Goal: Task Accomplishment & Management: Use online tool/utility

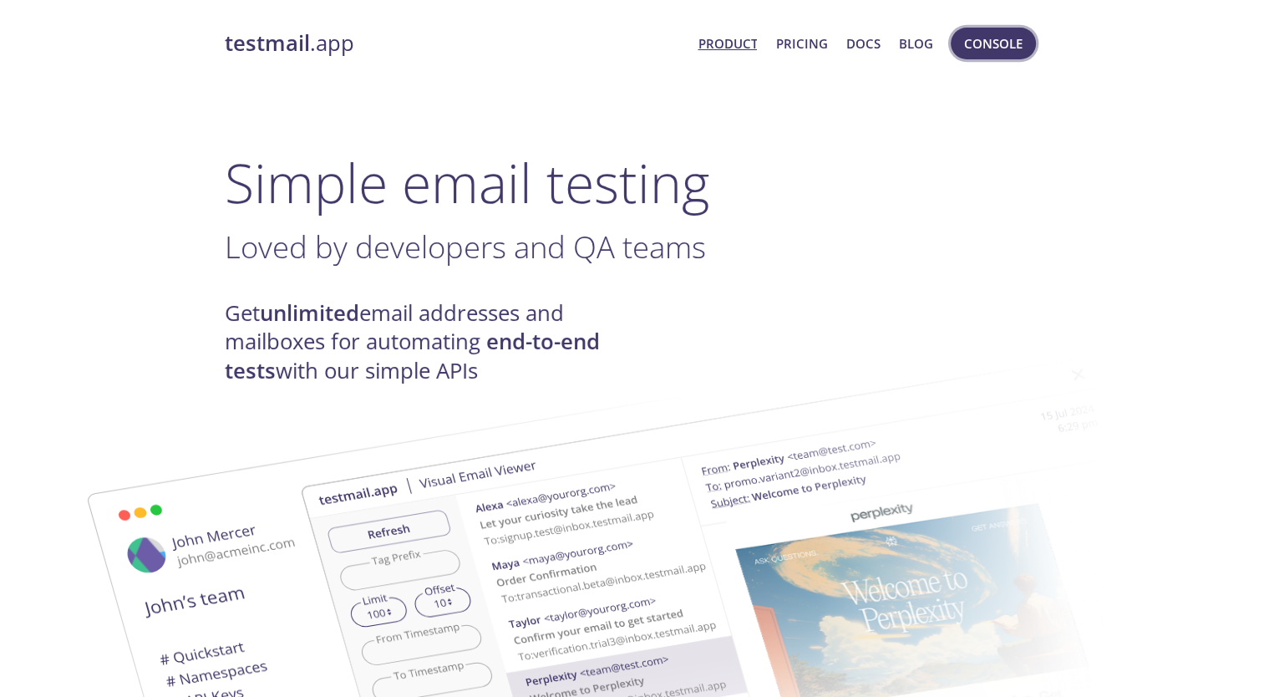
click at [1012, 45] on span "Console" at bounding box center [993, 44] width 58 height 22
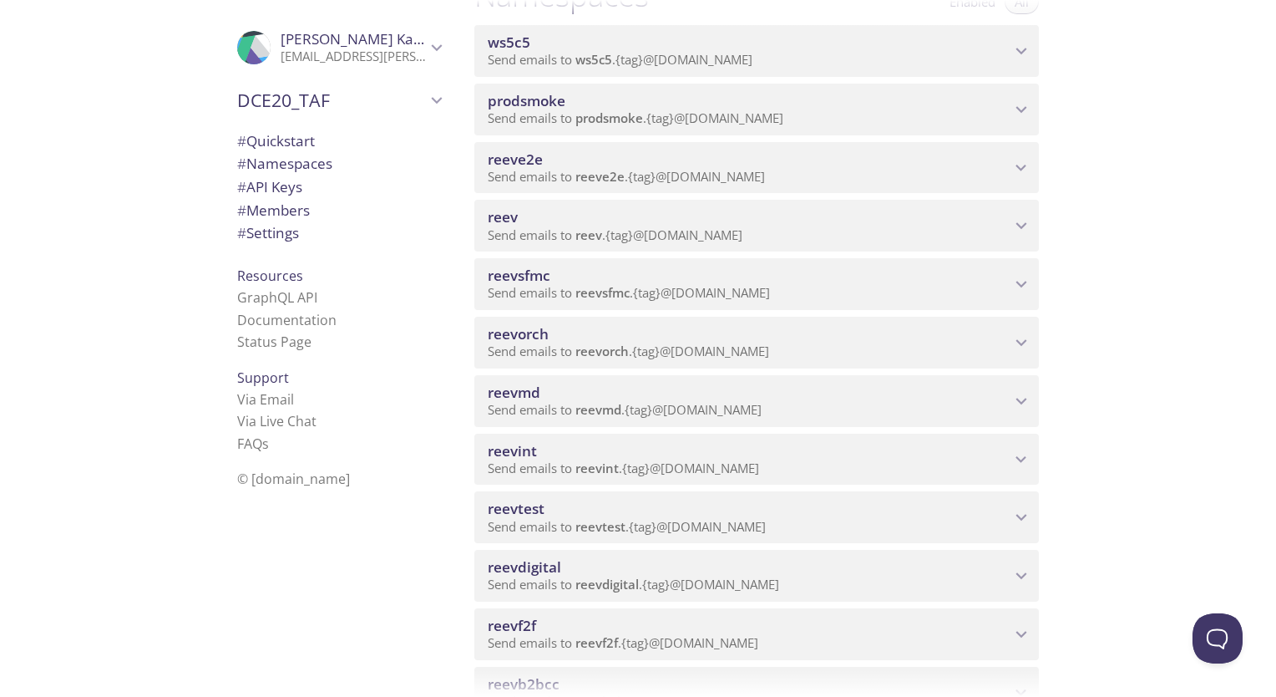
scroll to position [167, 0]
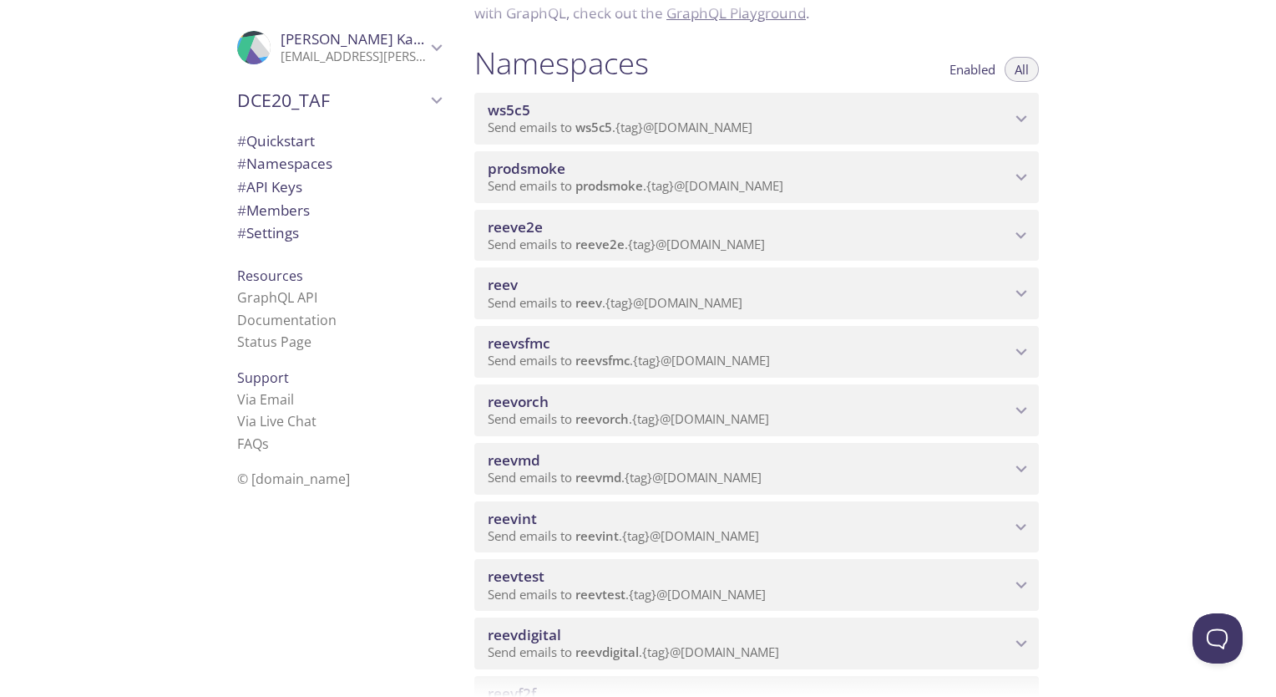
click at [543, 214] on div "reeve2e Send emails to reeve2e . {tag} @[DOMAIN_NAME]" at bounding box center [756, 236] width 565 height 52
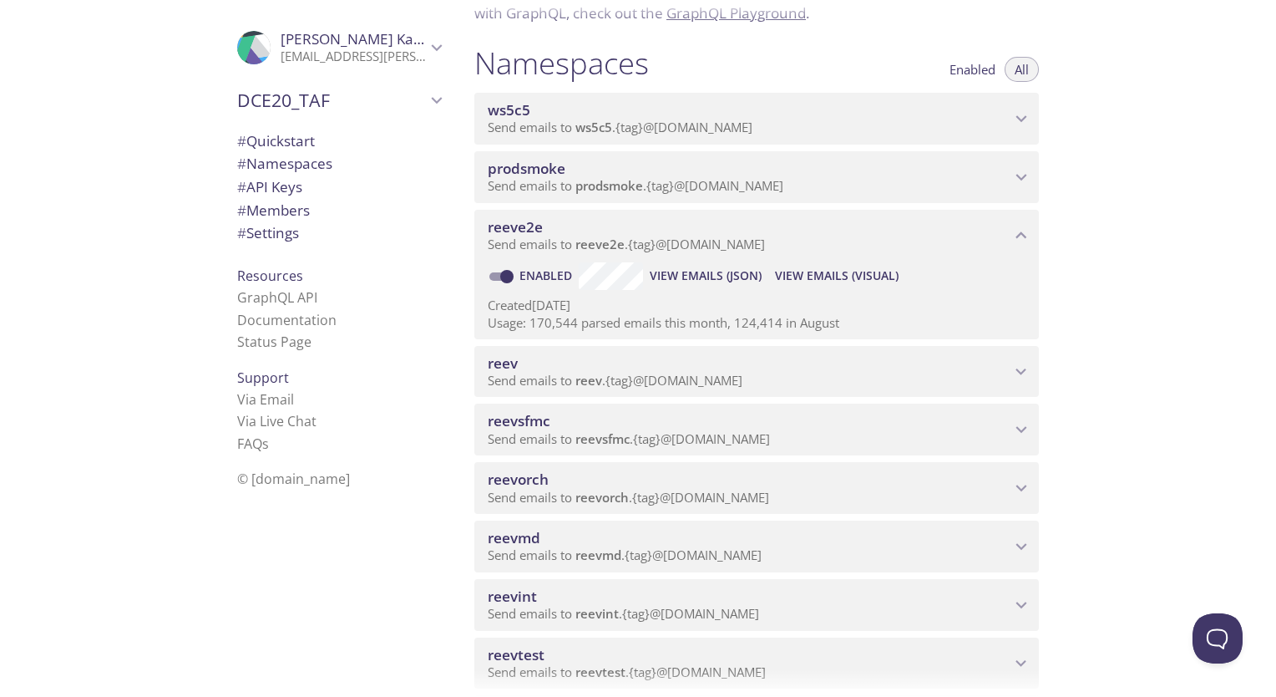
click at [829, 283] on span "View Emails (Visual)" at bounding box center [837, 276] width 124 height 20
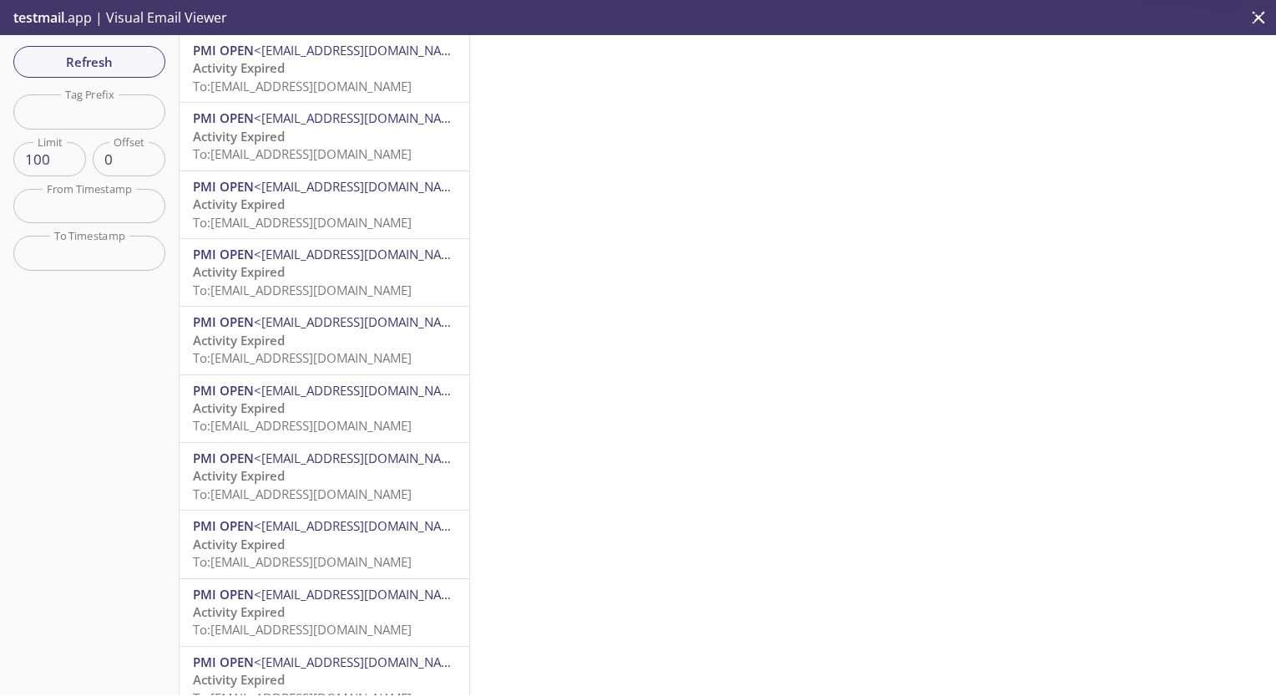
click at [153, 109] on input "text" at bounding box center [89, 111] width 152 height 34
paste input "1758820029669_azkr"
type input "1758820029669_azkr"
click at [135, 57] on span "Refresh" at bounding box center [89, 62] width 125 height 22
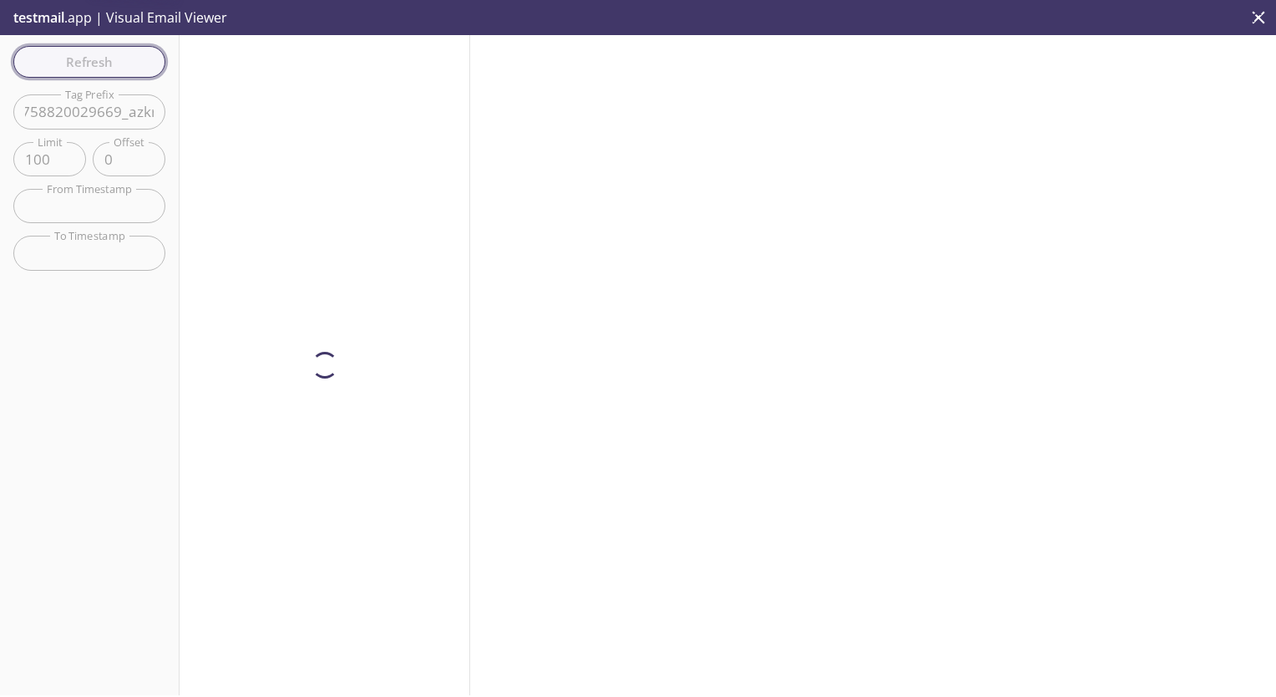
scroll to position [0, 0]
click at [119, 66] on span "Refresh" at bounding box center [89, 62] width 125 height 22
click at [110, 105] on input "1758820029669_azkr" at bounding box center [89, 111] width 152 height 34
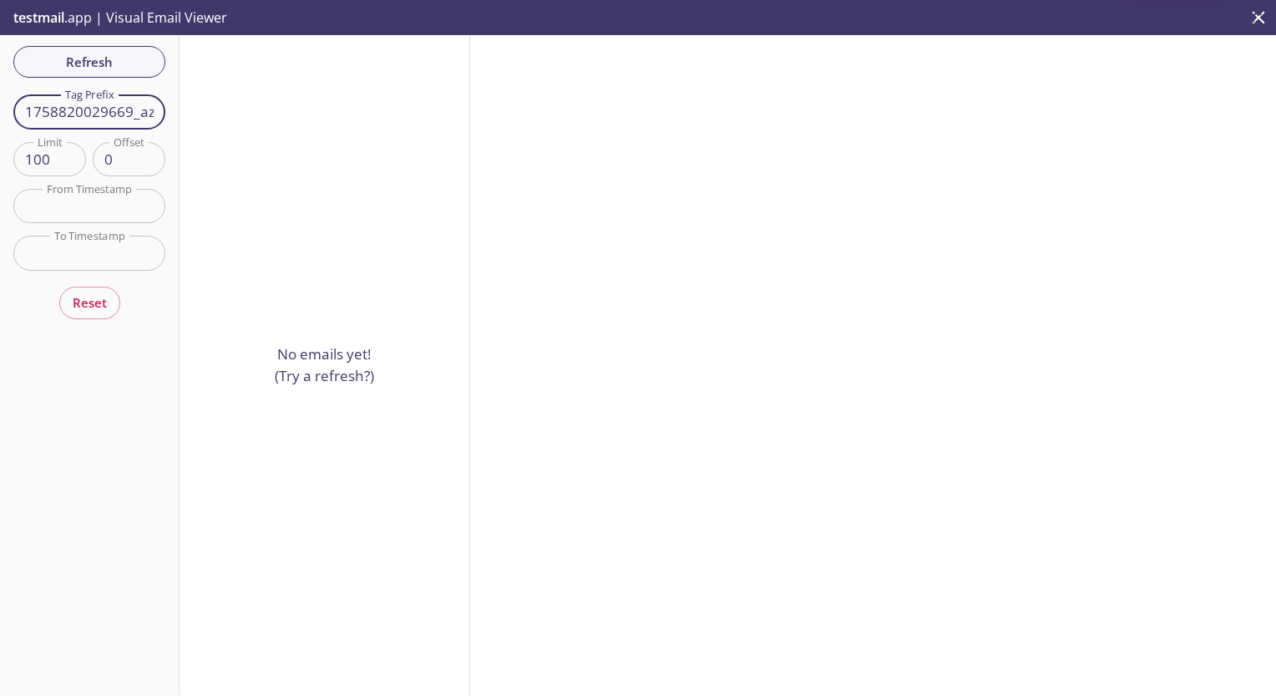
click at [110, 105] on input "1758820029669_azkr" at bounding box center [89, 111] width 152 height 34
click at [107, 54] on div "Refresh Filters Tag Prefix Tag Prefix Limit 100 Limit Offset 0 Offset From Time…" at bounding box center [90, 365] width 180 height 660
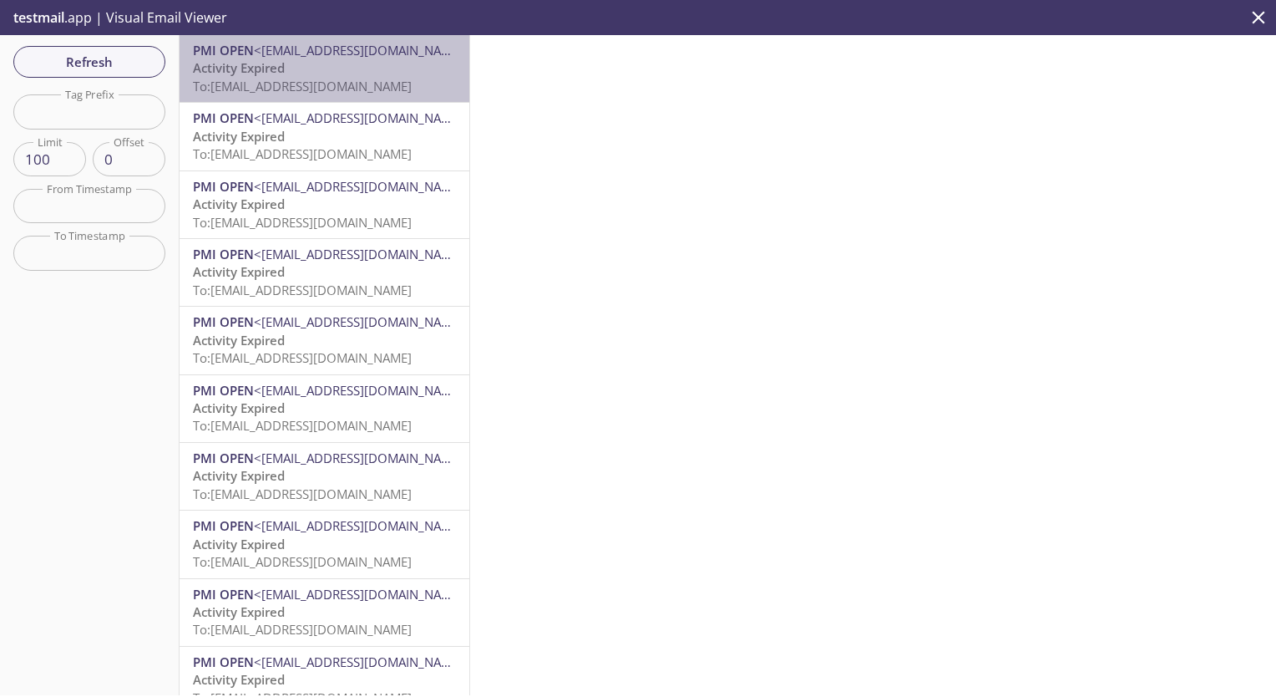
click at [340, 76] on p "Activity Expired To: [EMAIL_ADDRESS][DOMAIN_NAME]" at bounding box center [324, 77] width 263 height 36
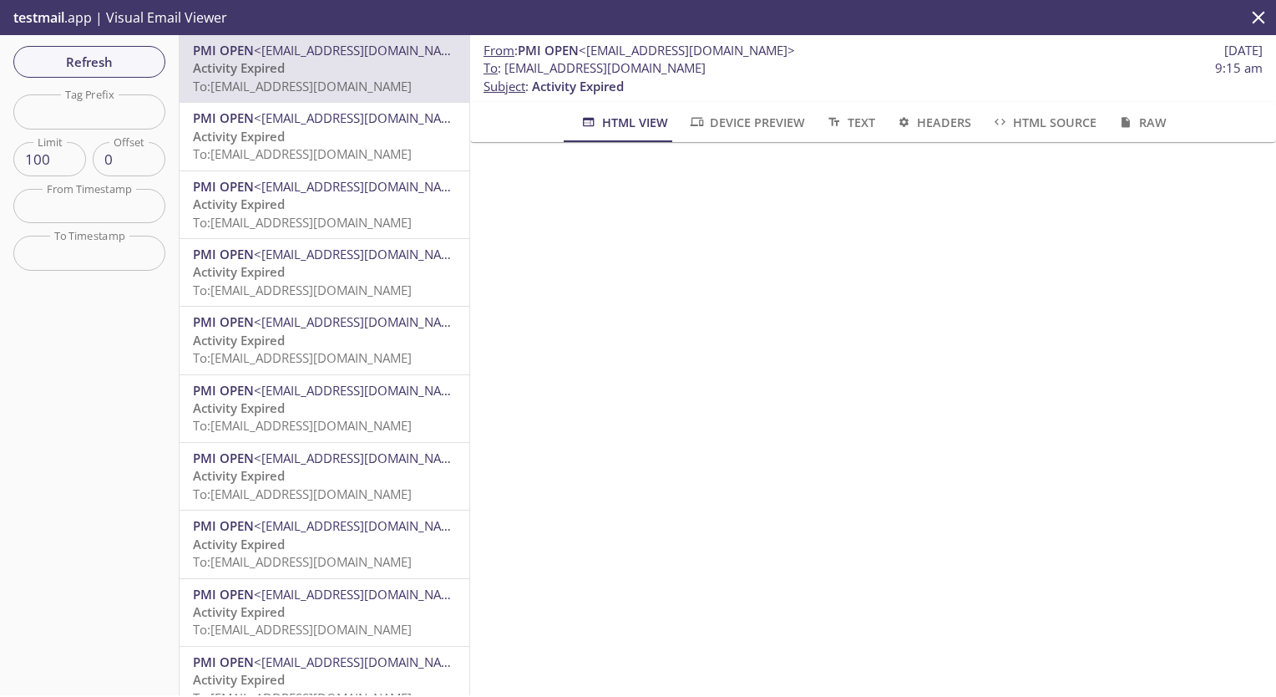
click at [318, 355] on span "To: [EMAIL_ADDRESS][DOMAIN_NAME]" at bounding box center [302, 357] width 219 height 17
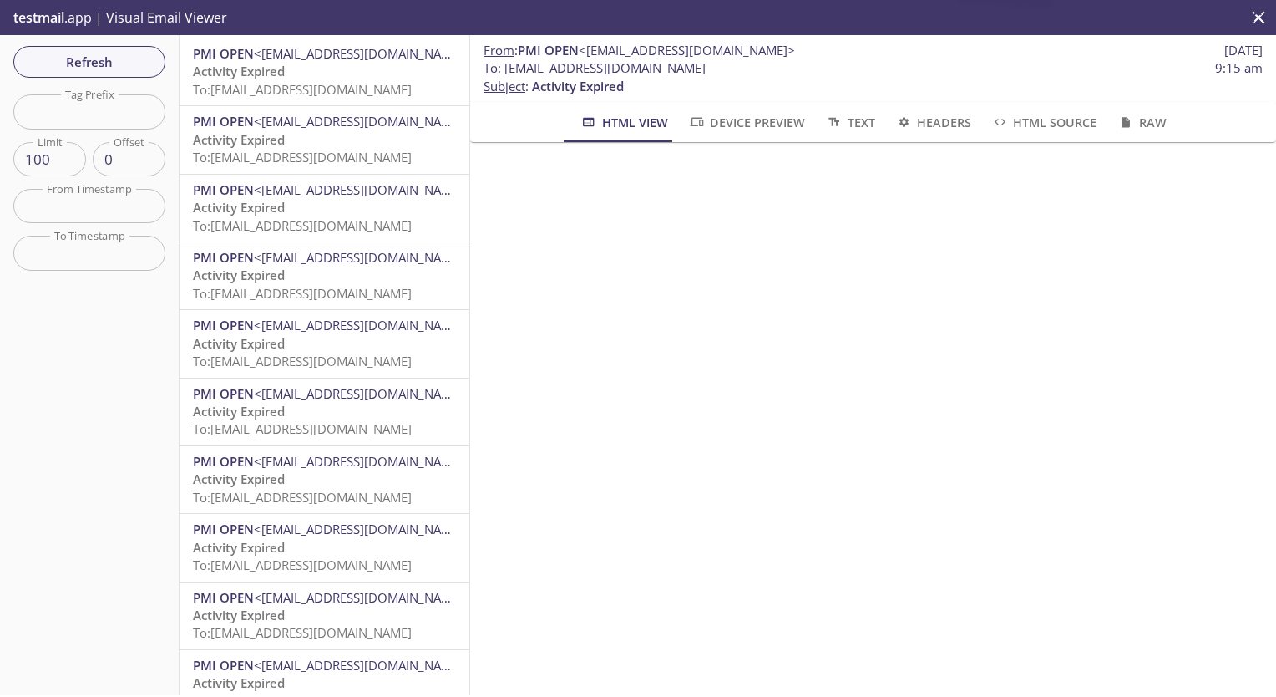
scroll to position [2088, 0]
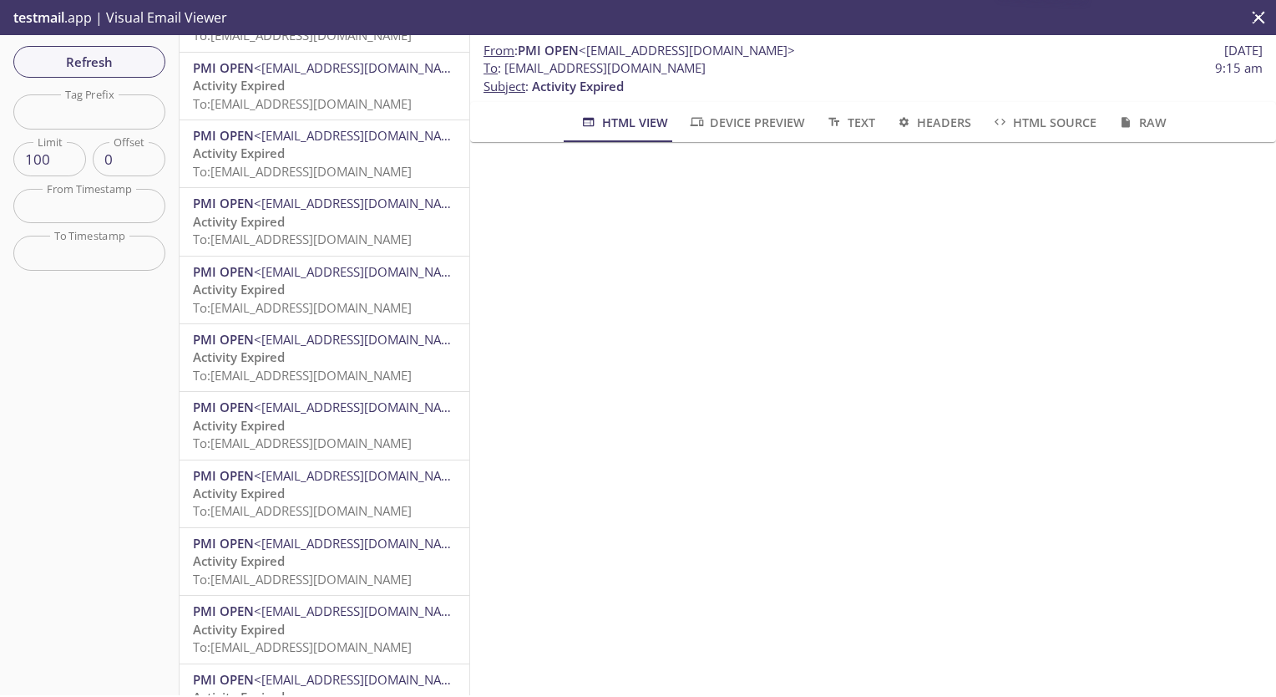
click at [307, 496] on p "Activity Expired To: [EMAIL_ADDRESS][DOMAIN_NAME]" at bounding box center [324, 502] width 263 height 36
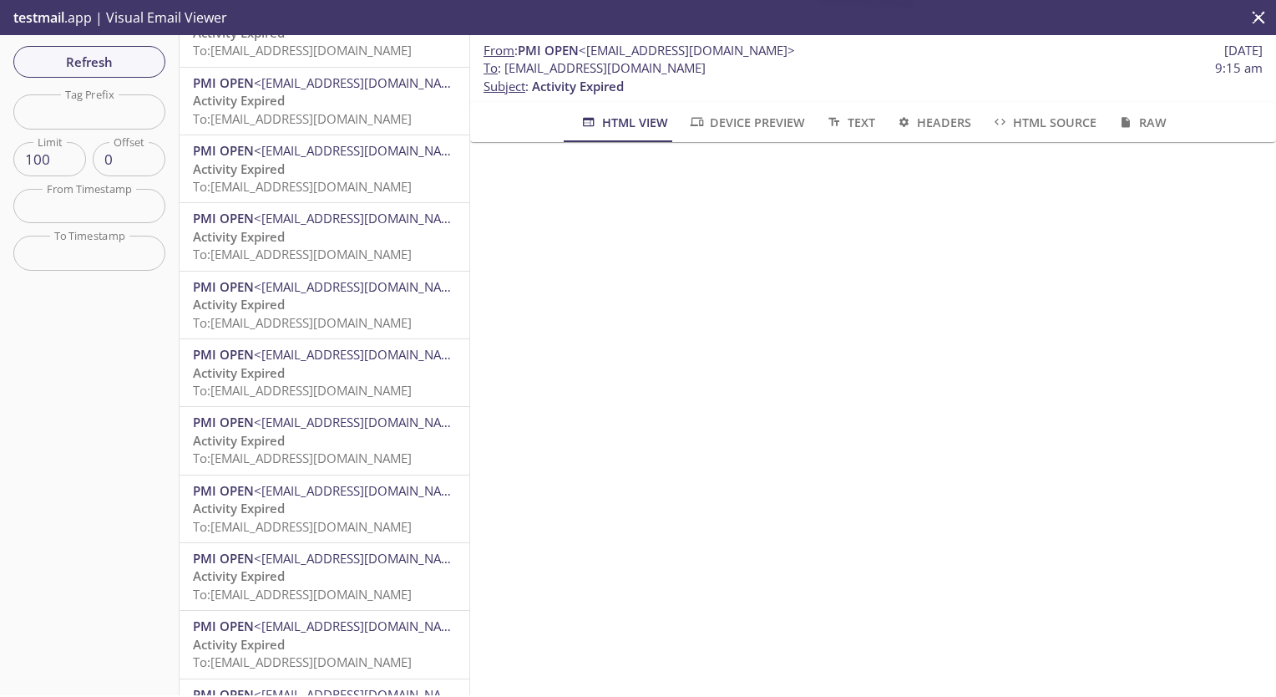
scroll to position [5345, 0]
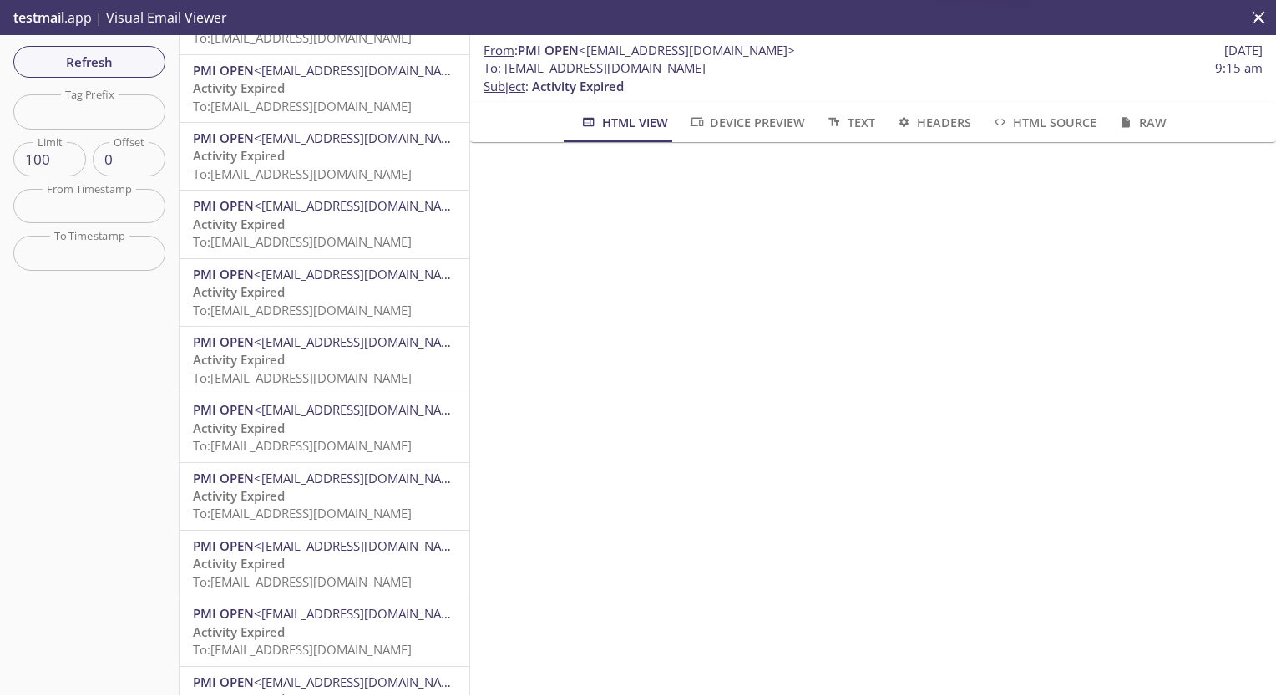
click at [296, 511] on span "To: [EMAIL_ADDRESS][DOMAIN_NAME]" at bounding box center [302, 512] width 219 height 17
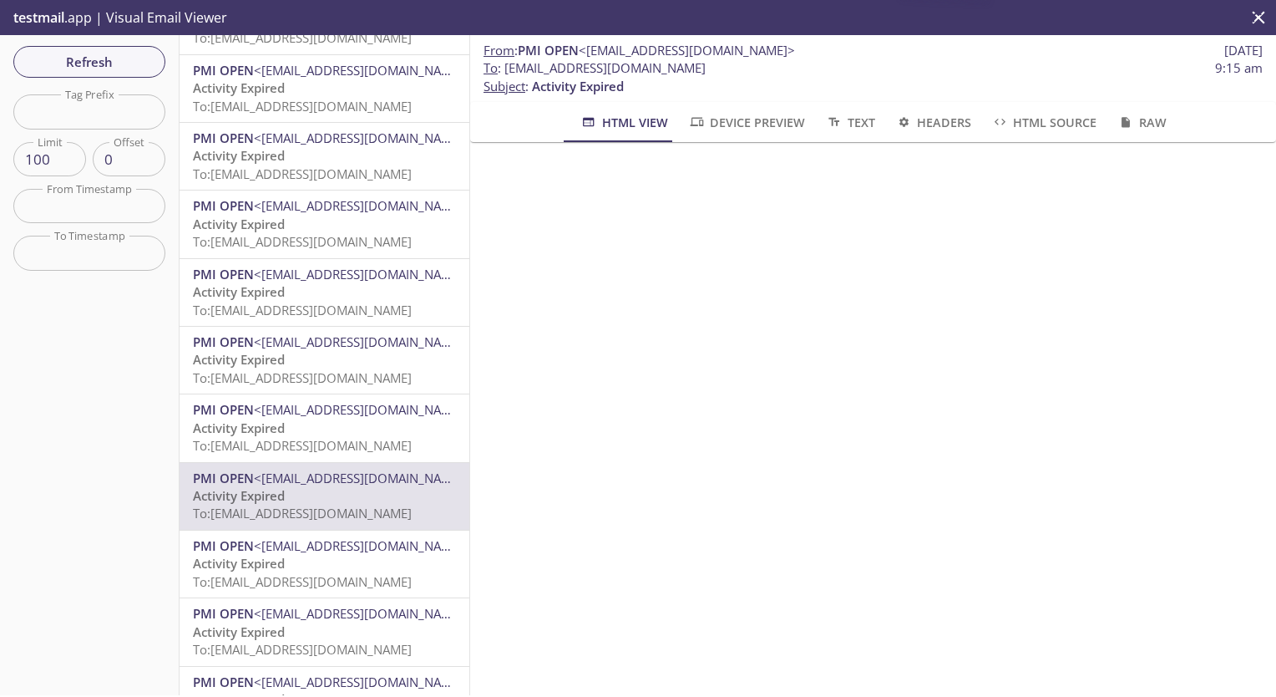
scroll to position [6177, 0]
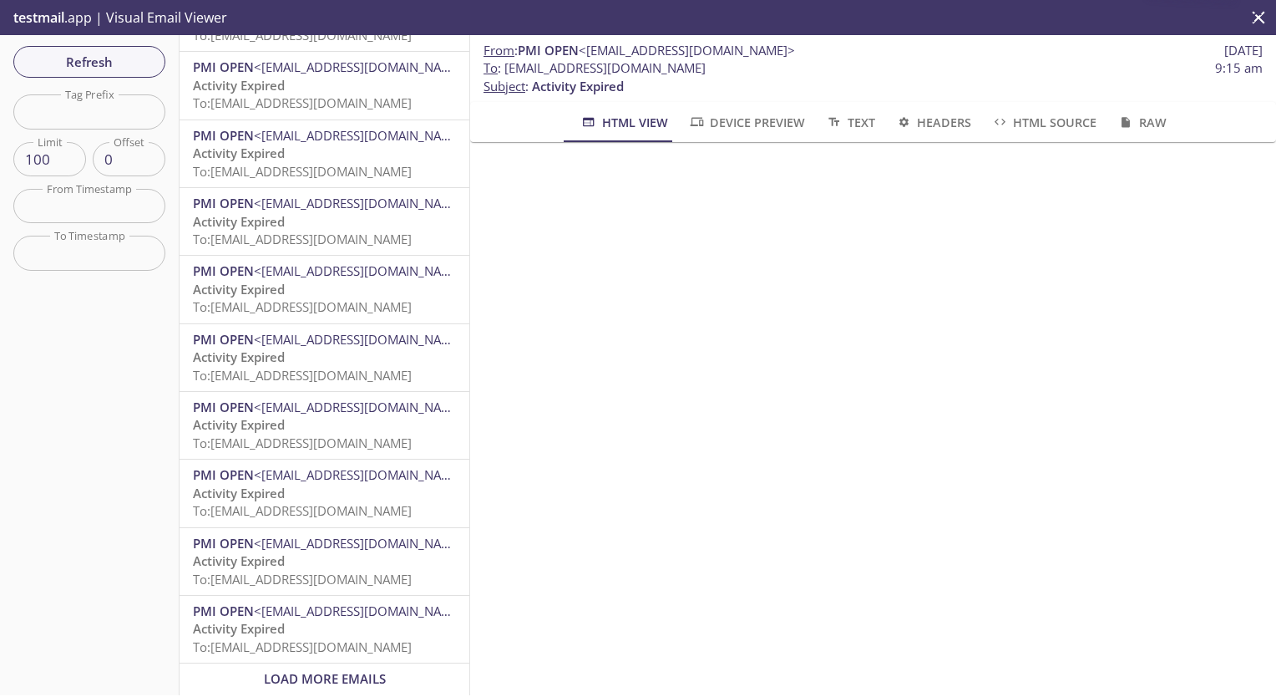
click at [321, 670] on span "Load More Emails" at bounding box center [325, 678] width 122 height 17
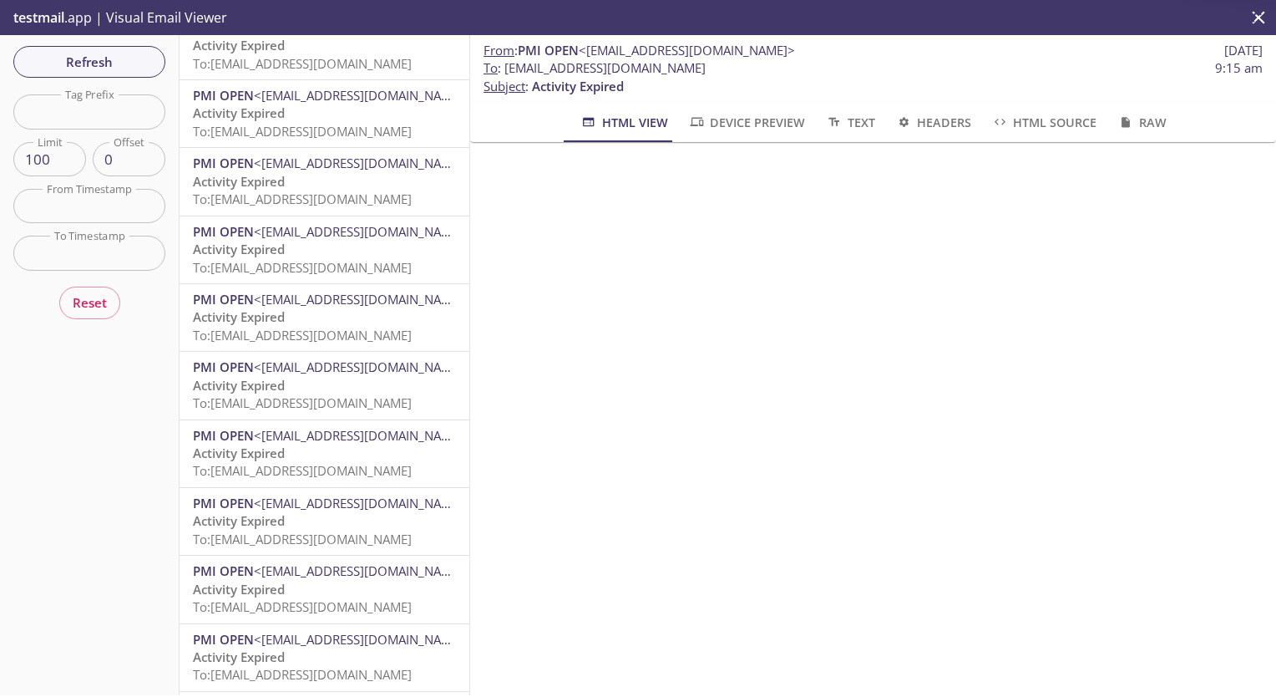
scroll to position [4343, 0]
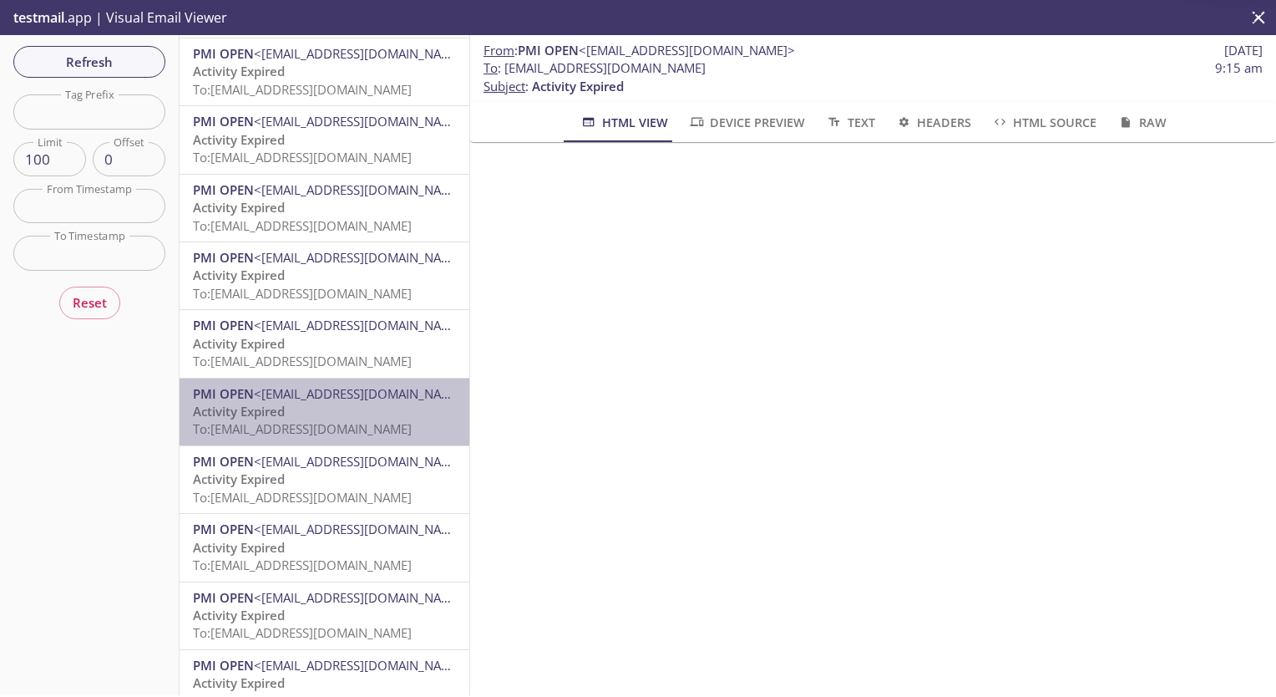
click at [332, 422] on p "Activity Expired To: [EMAIL_ADDRESS][DOMAIN_NAME]" at bounding box center [324, 421] width 263 height 36
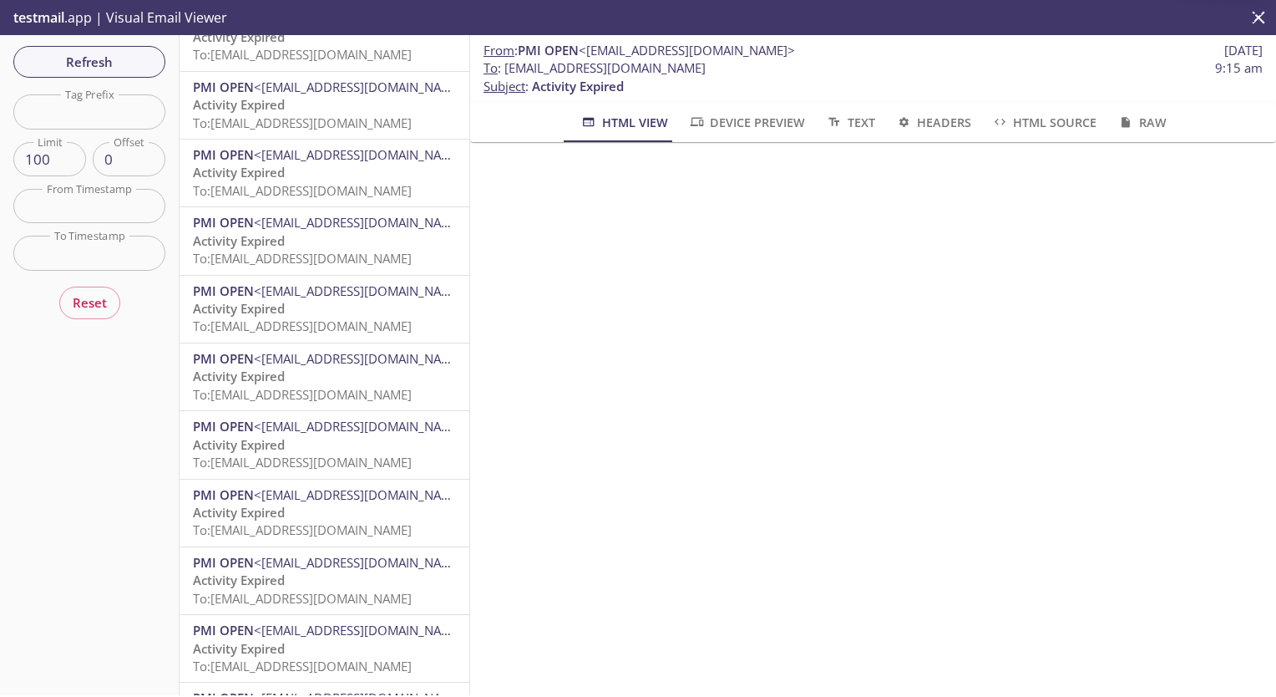
scroll to position [6177, 0]
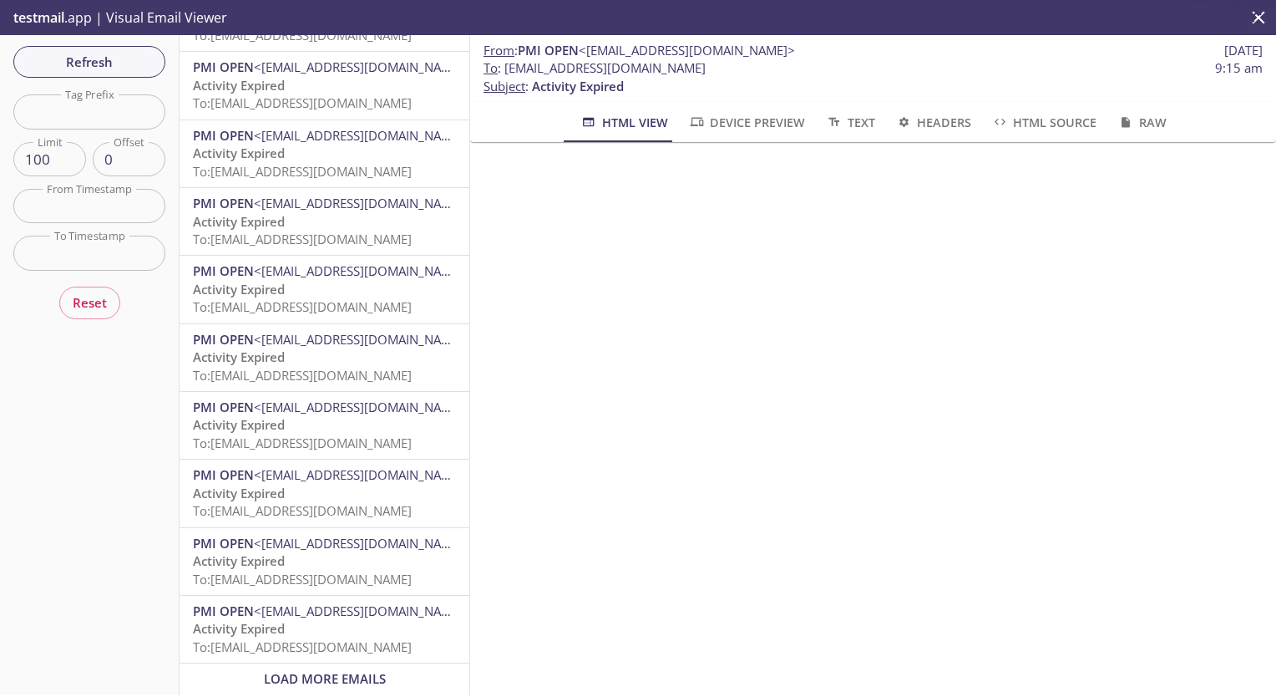
click at [336, 670] on span "Load More Emails" at bounding box center [325, 678] width 122 height 17
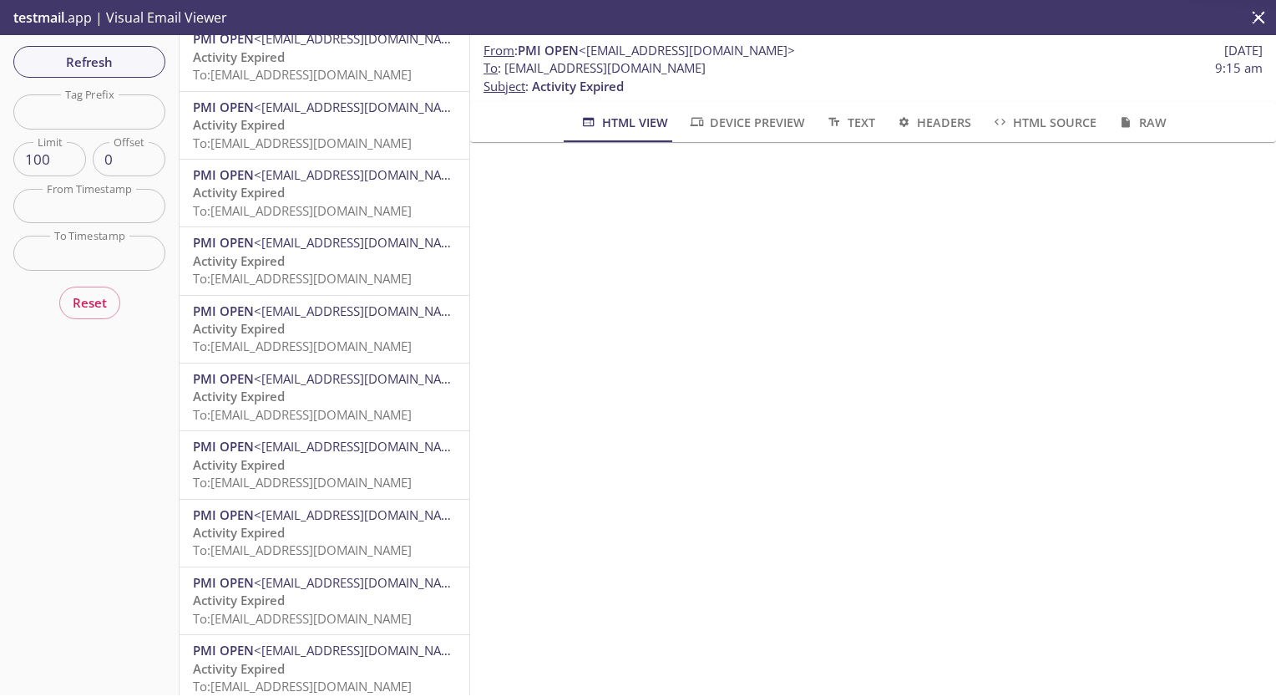
scroll to position [5763, 0]
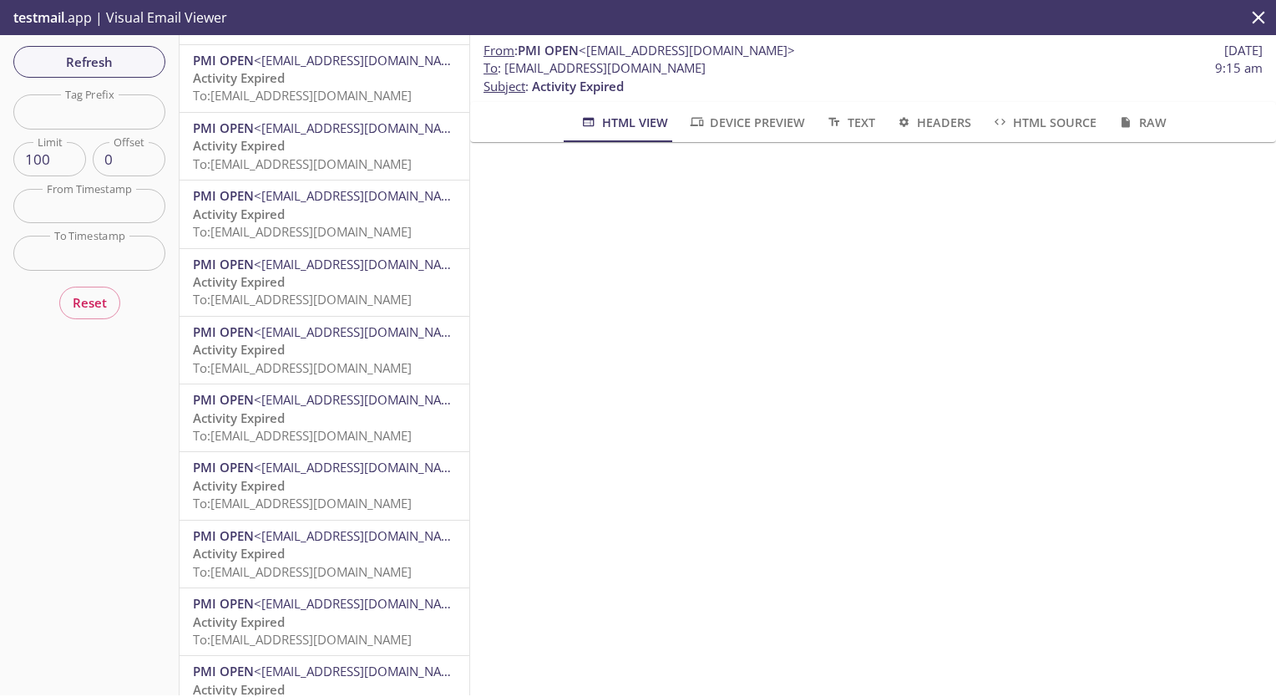
click at [354, 563] on p "Activity Expired To: [EMAIL_ADDRESS][DOMAIN_NAME]" at bounding box center [324, 563] width 263 height 36
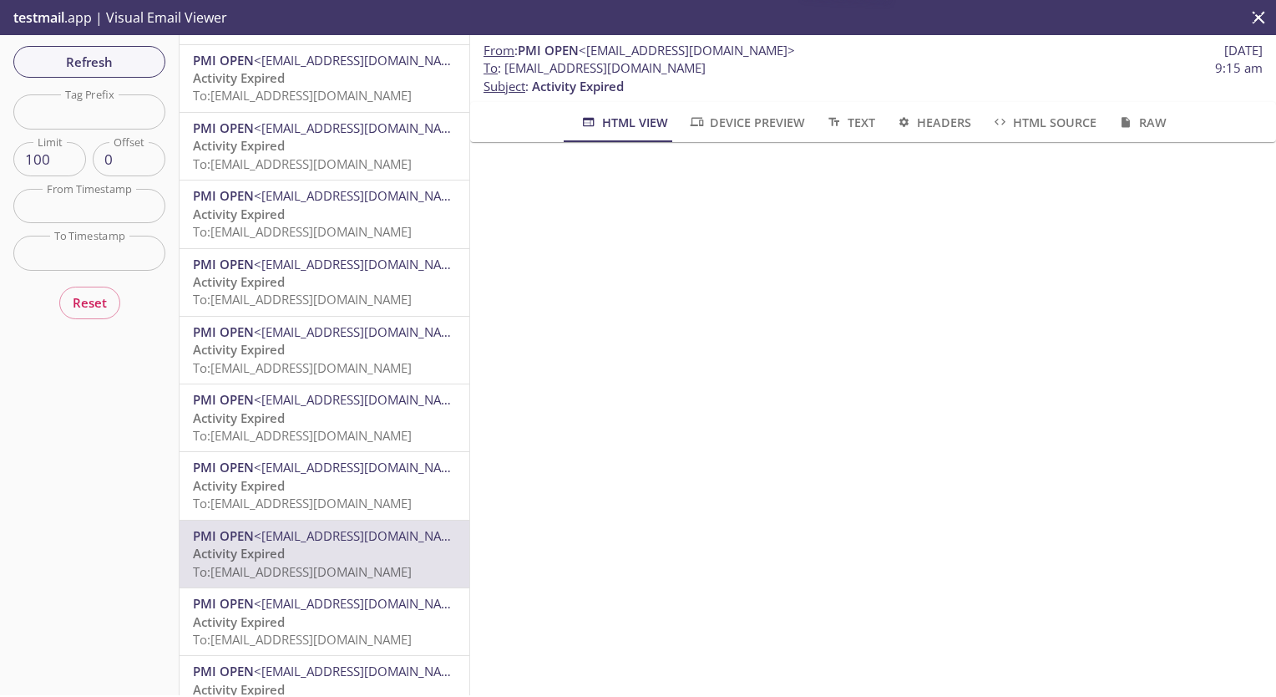
scroll to position [6177, 0]
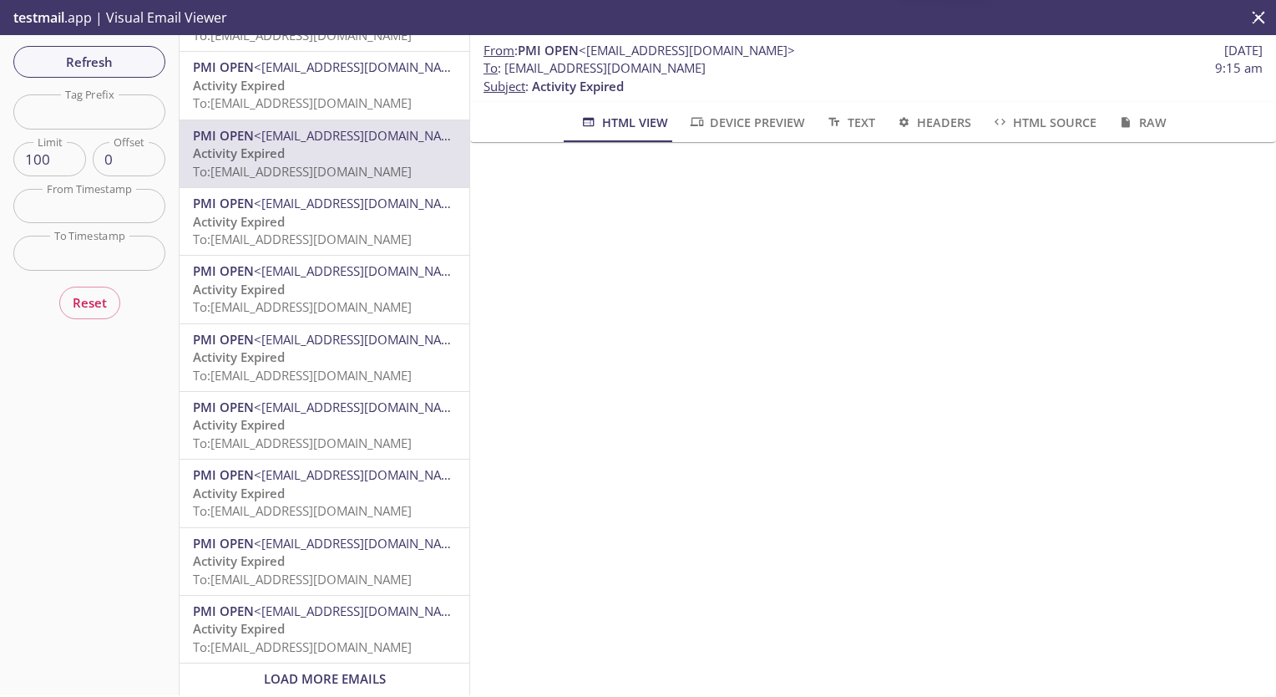
click at [334, 620] on p "Activity Expired To: [EMAIL_ADDRESS][DOMAIN_NAME]" at bounding box center [324, 638] width 263 height 36
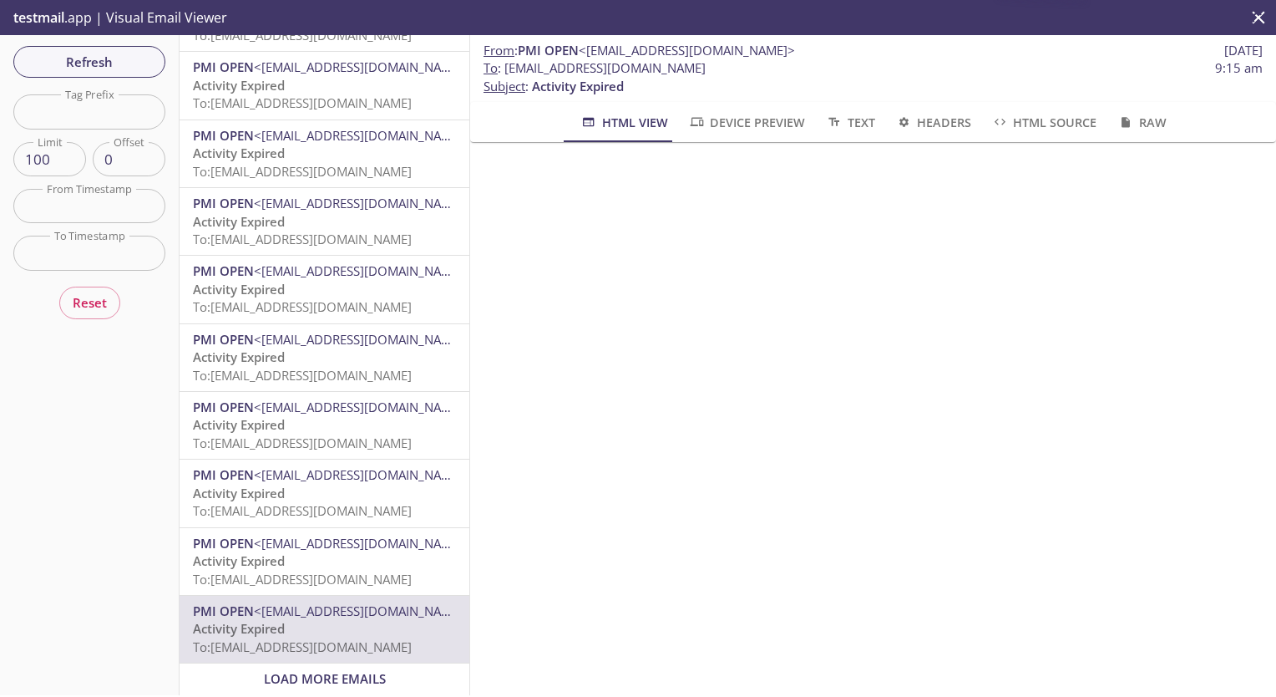
click at [342, 673] on span "Load More Emails" at bounding box center [325, 678] width 122 height 17
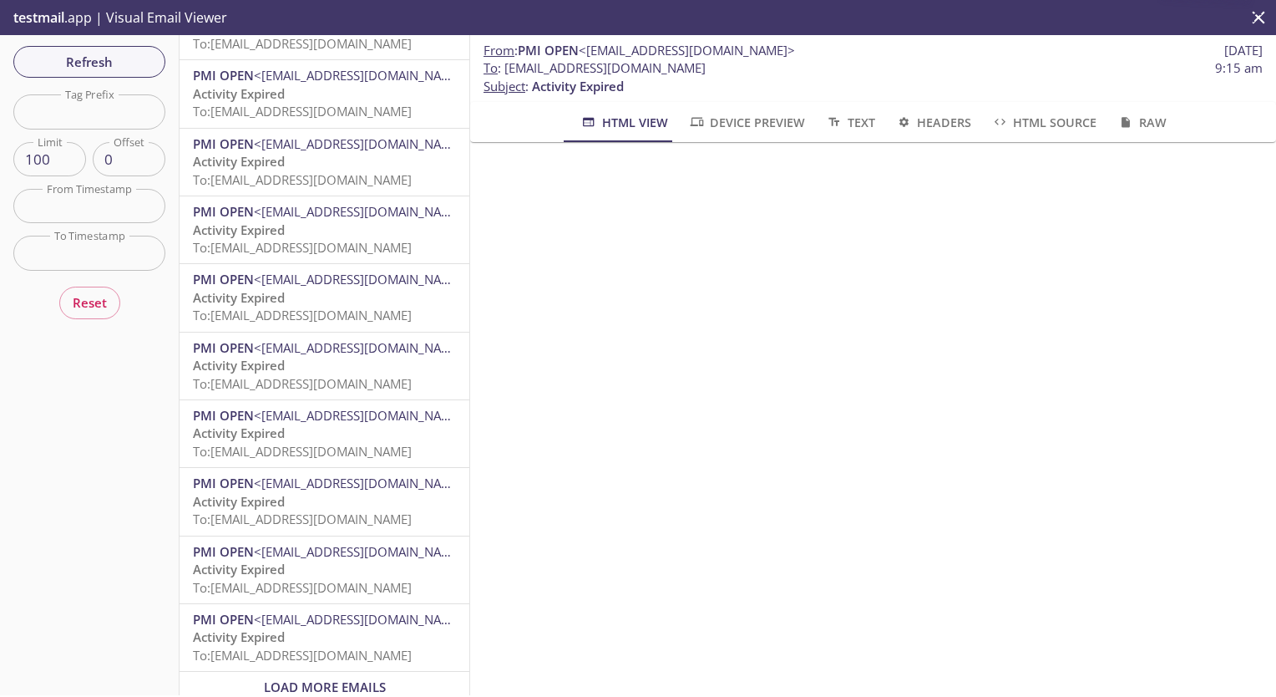
scroll to position [6177, 0]
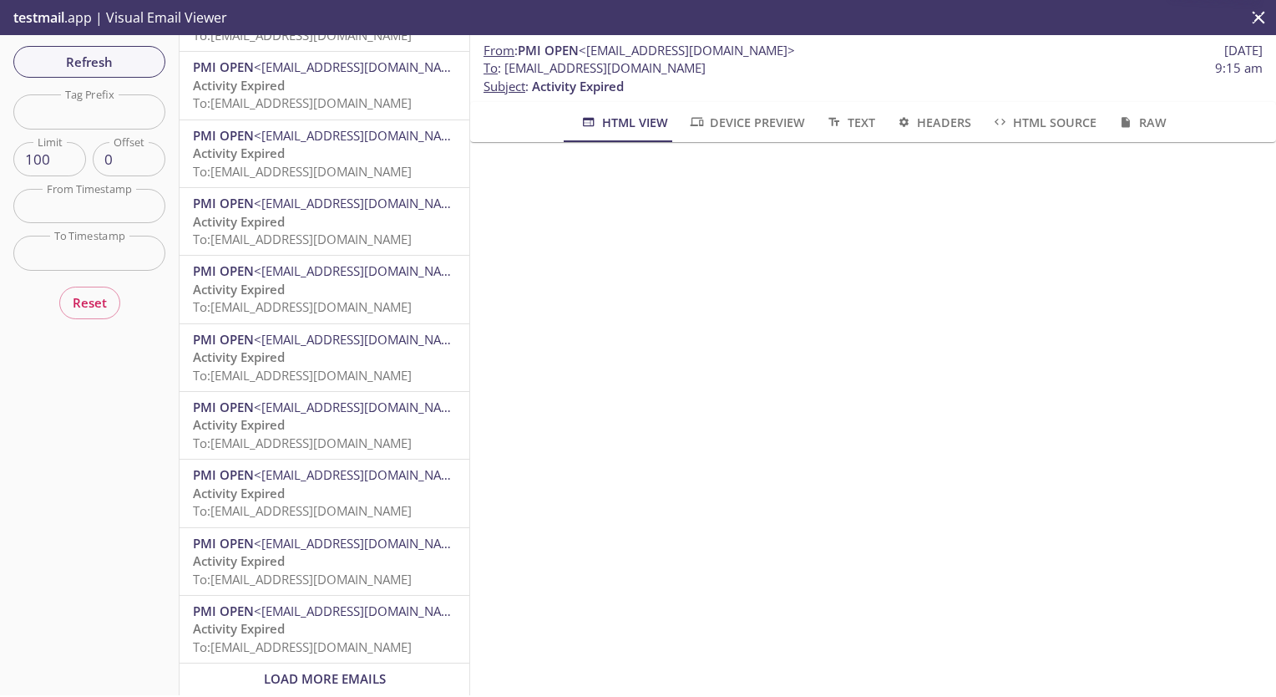
click at [365, 434] on span "To: [EMAIL_ADDRESS][DOMAIN_NAME]" at bounding box center [302, 442] width 219 height 17
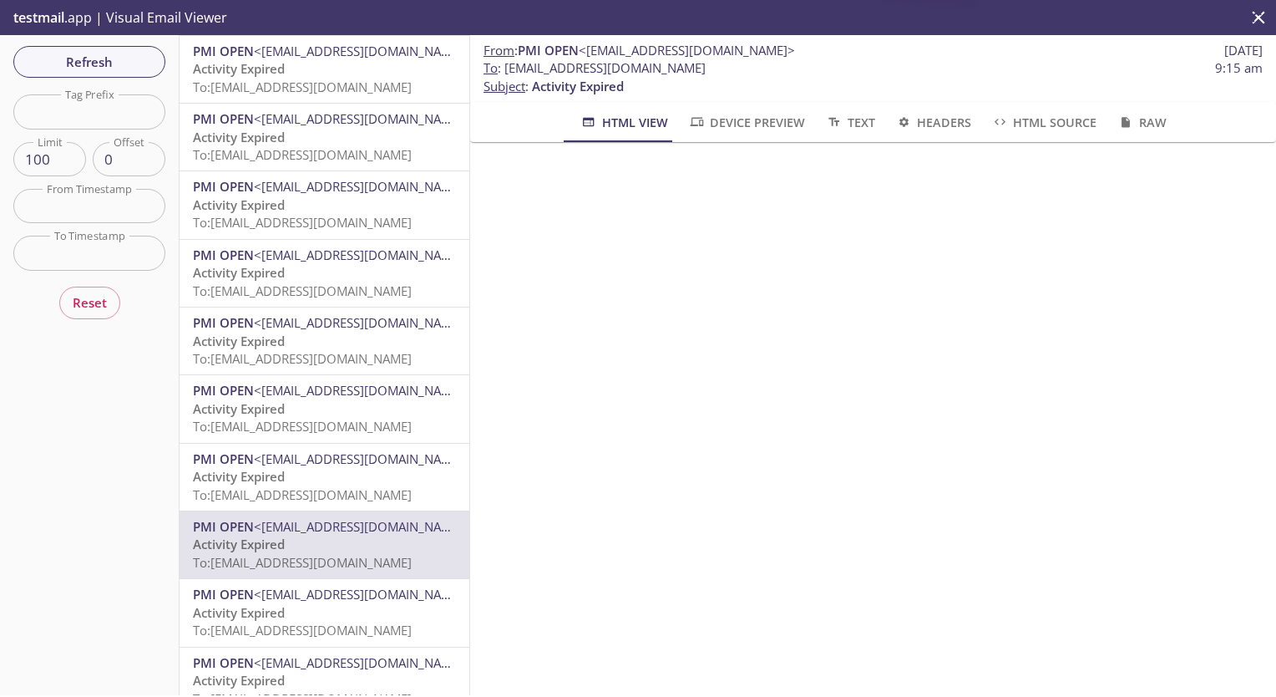
scroll to position [6177, 0]
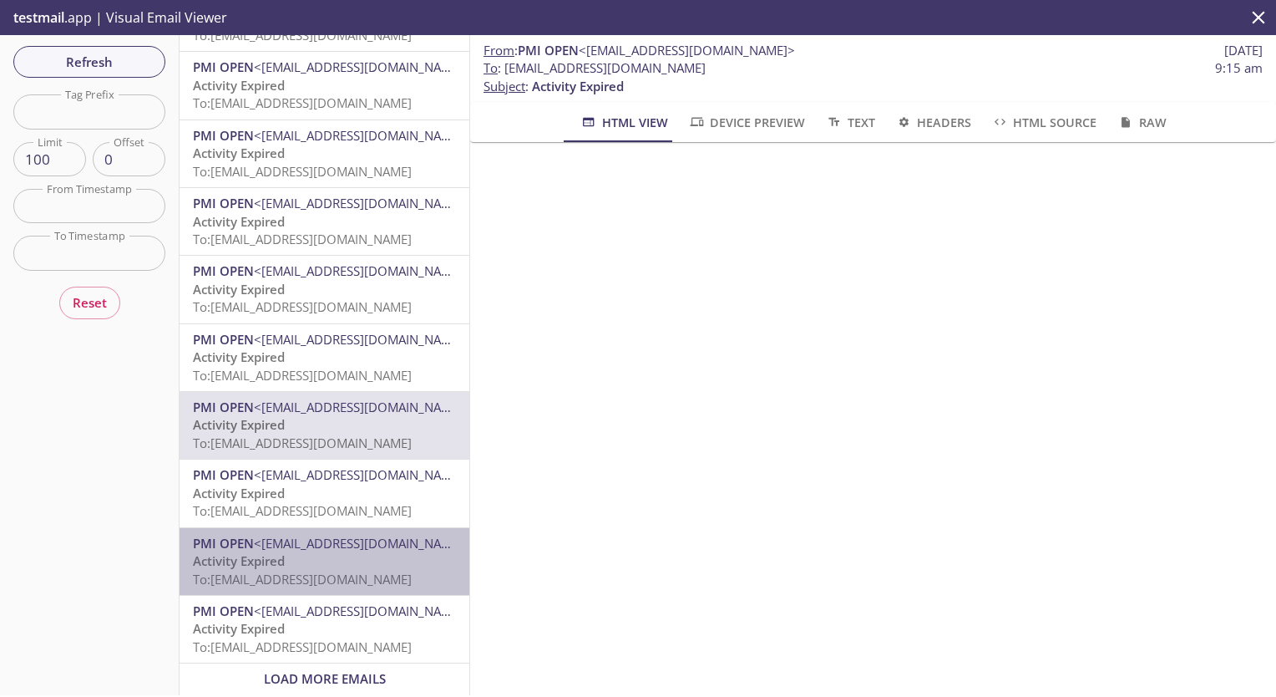
click at [359, 538] on span "<[EMAIL_ADDRESS][DOMAIN_NAME]>" at bounding box center [362, 543] width 216 height 17
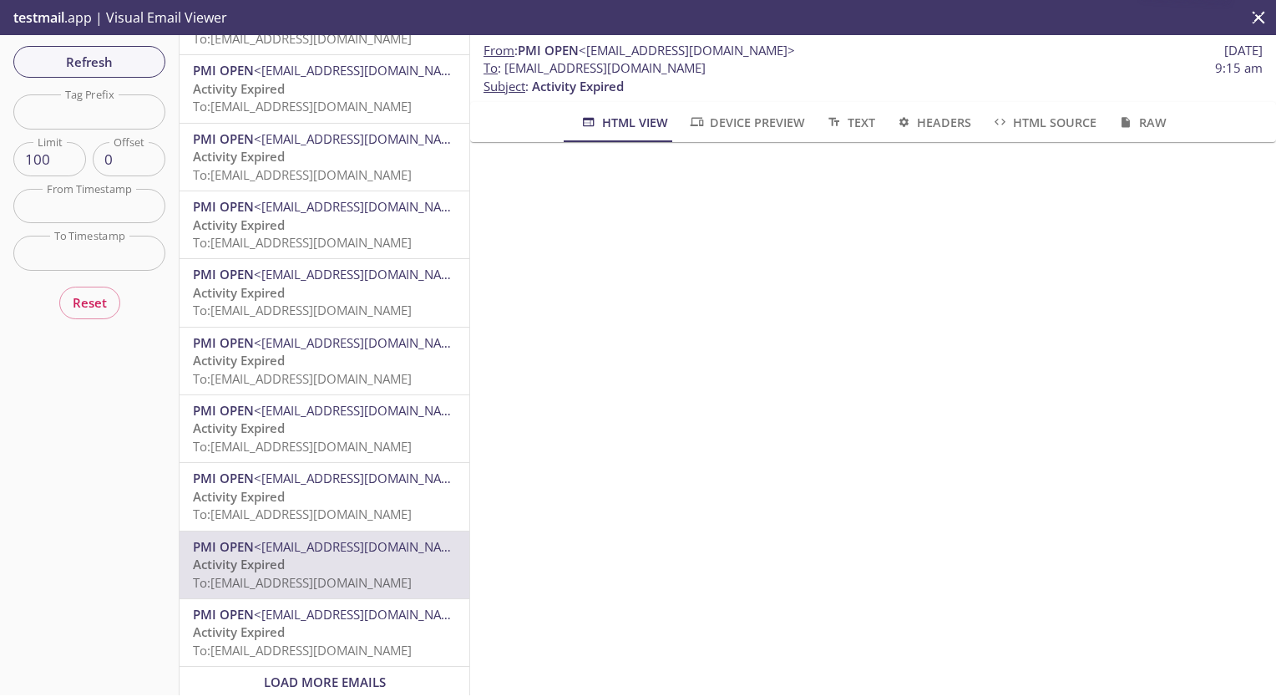
scroll to position [6177, 0]
click at [361, 679] on div "Load More Emails" at bounding box center [325, 678] width 290 height 31
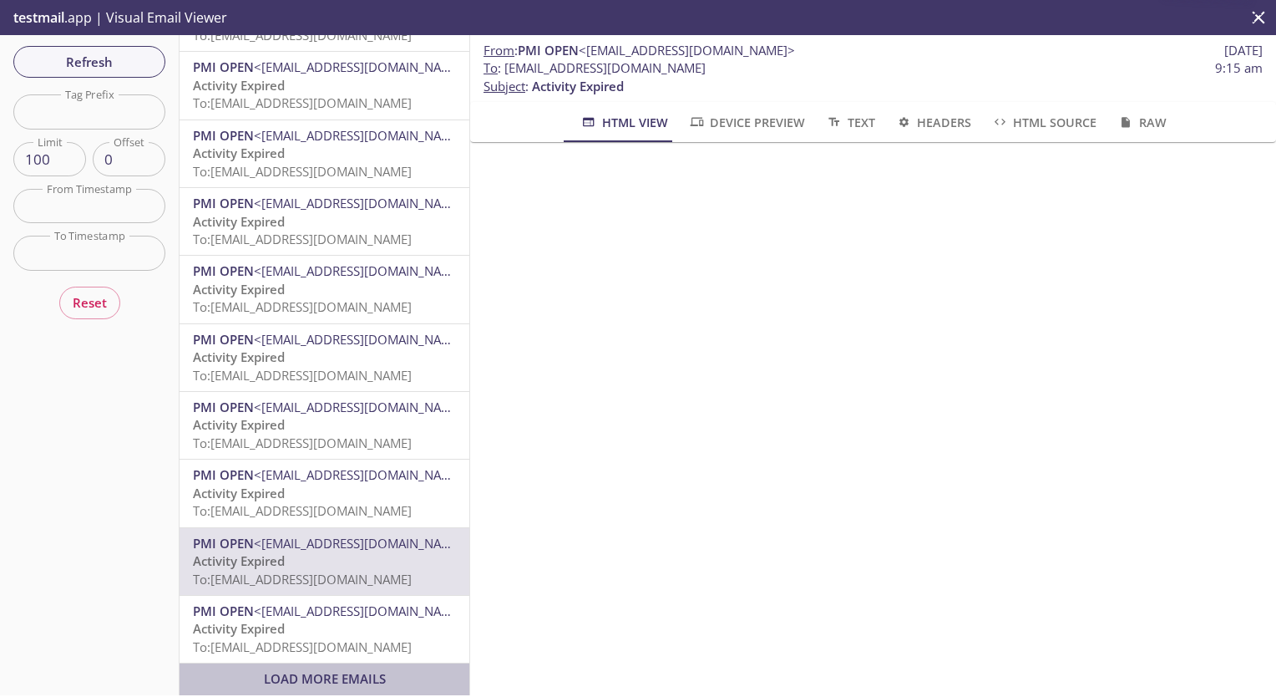
click at [362, 670] on span "Load More Emails" at bounding box center [325, 678] width 122 height 17
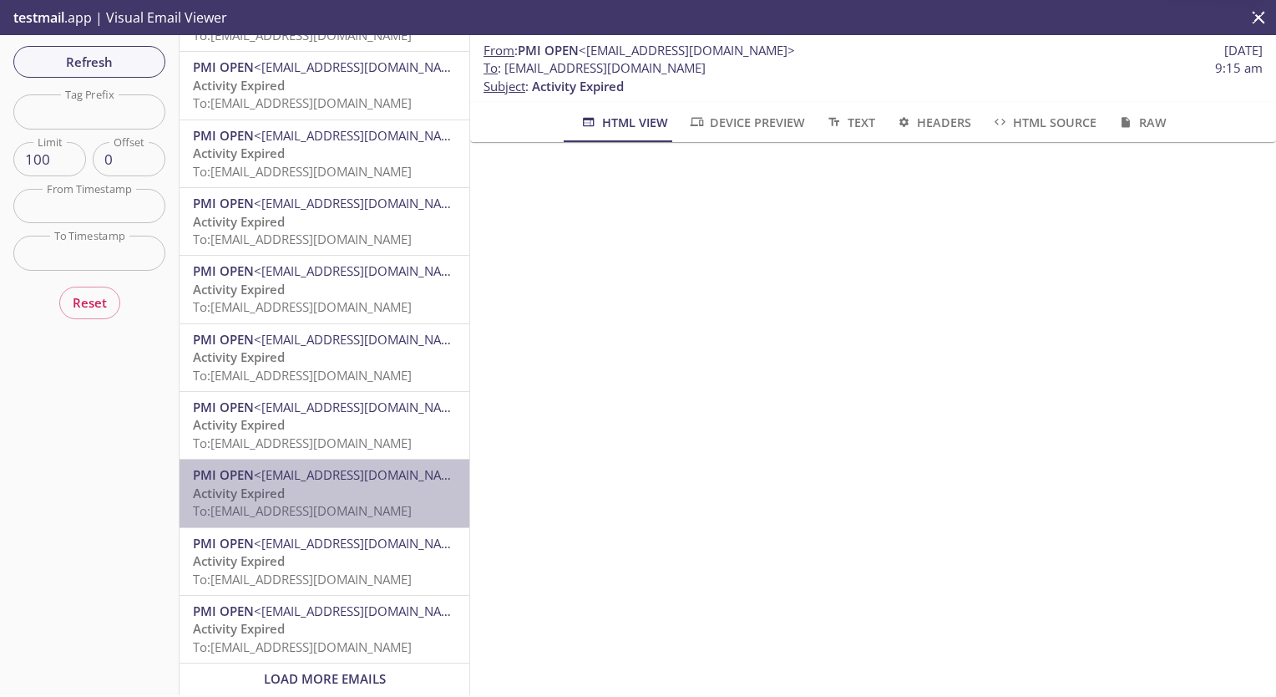
click at [352, 502] on span "To: [EMAIL_ADDRESS][DOMAIN_NAME]" at bounding box center [302, 510] width 219 height 17
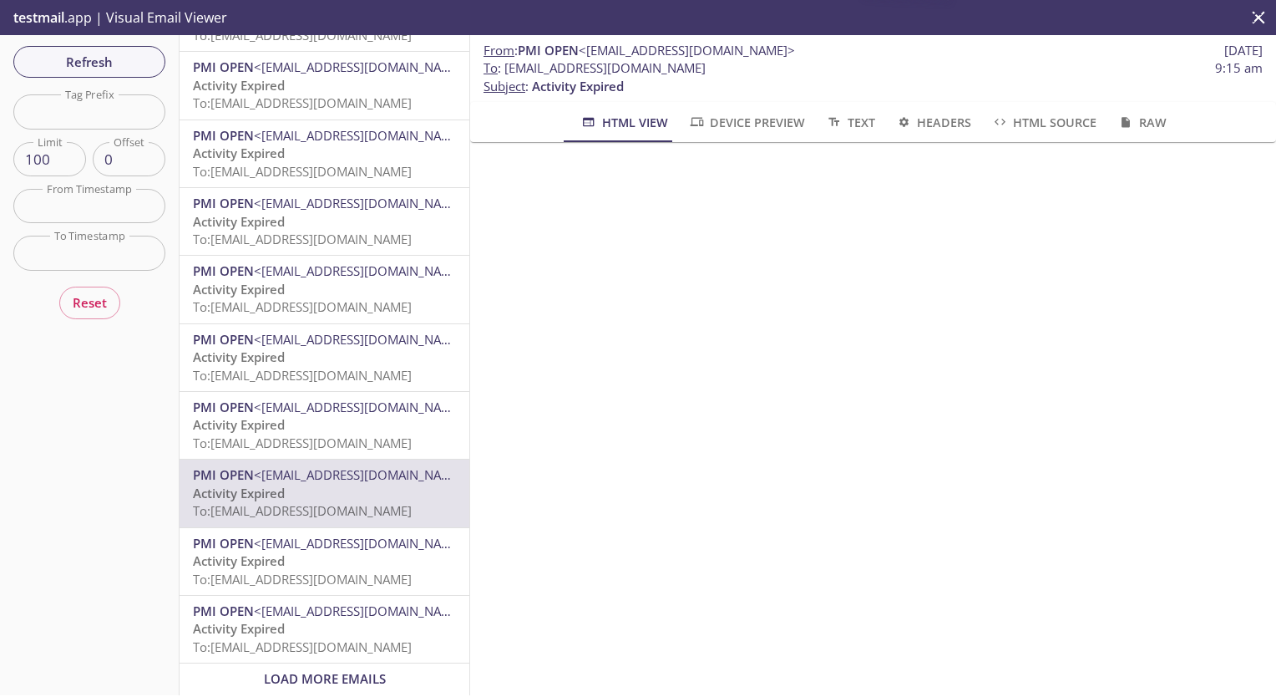
click at [350, 670] on span "Load More Emails" at bounding box center [325, 678] width 122 height 17
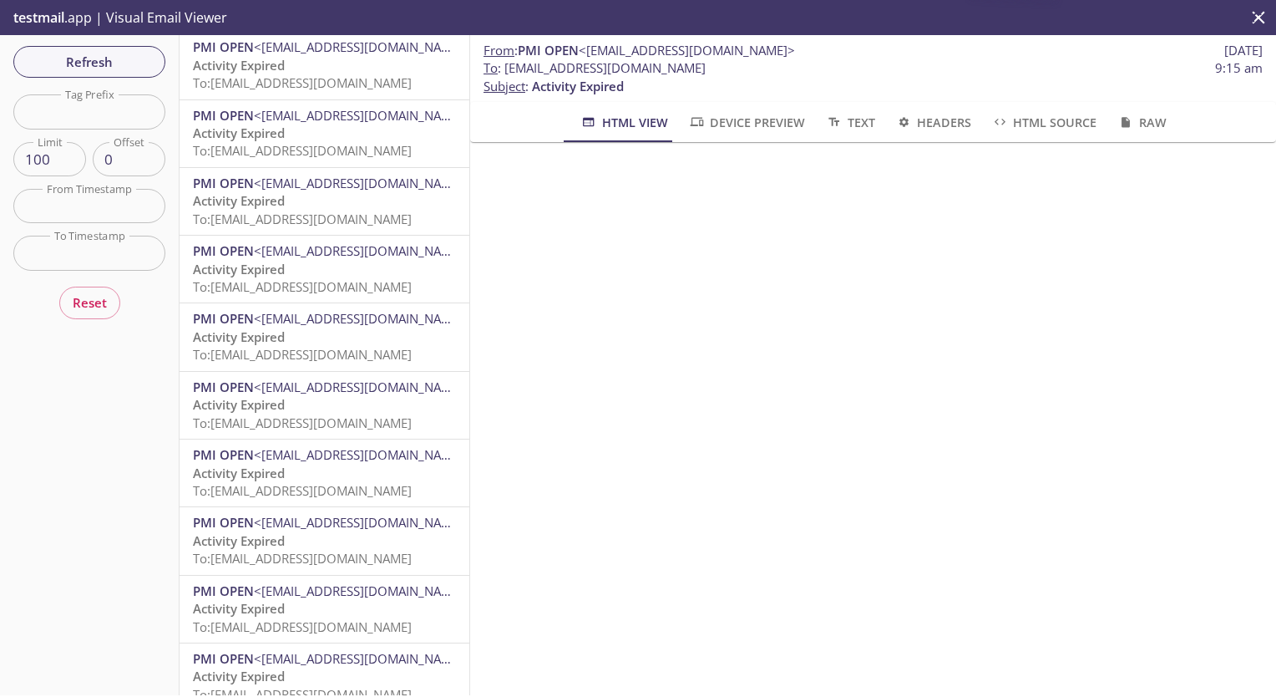
scroll to position [6177, 0]
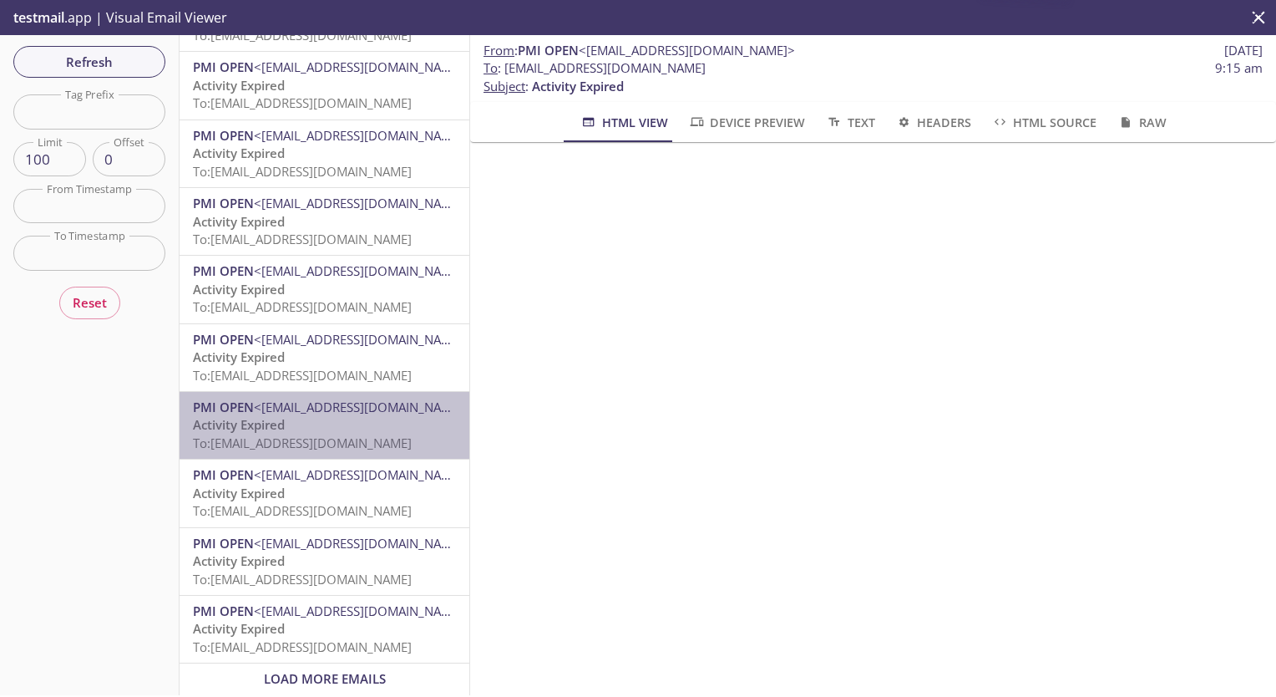
click at [340, 416] on p "Activity Expired To: [EMAIL_ADDRESS][DOMAIN_NAME]" at bounding box center [324, 434] width 263 height 36
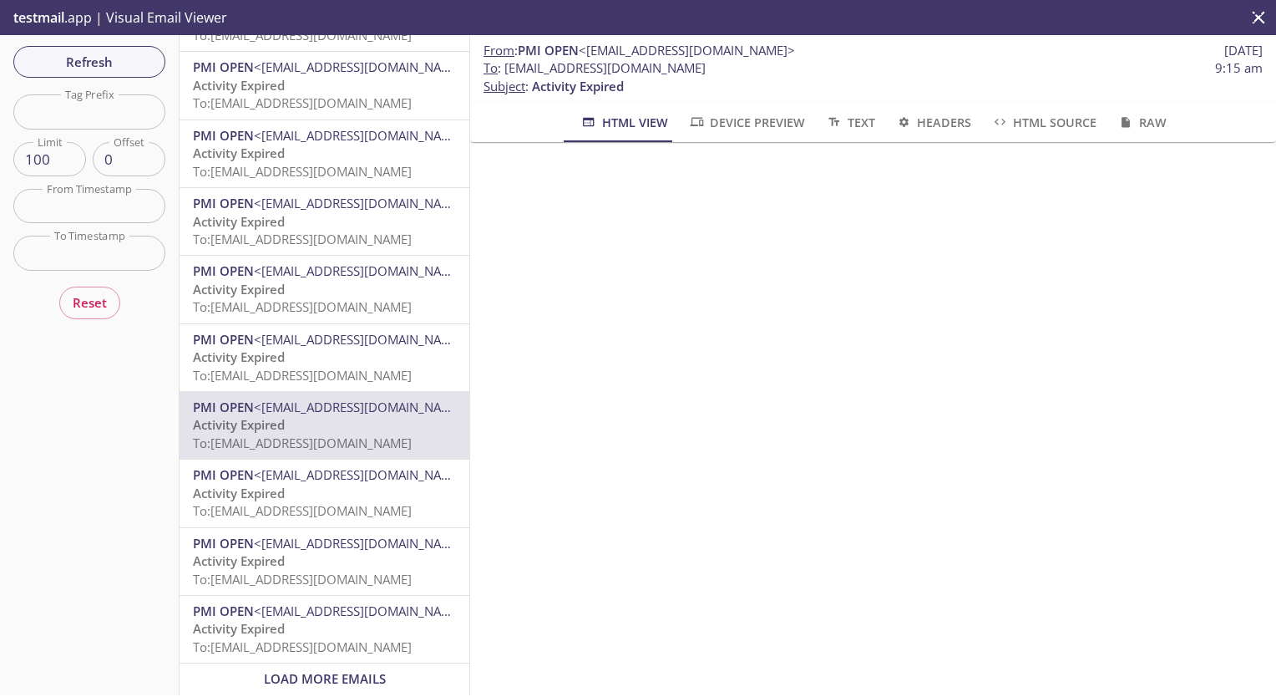
click at [350, 552] on p "Activity Expired To: [EMAIL_ADDRESS][DOMAIN_NAME]" at bounding box center [324, 570] width 263 height 36
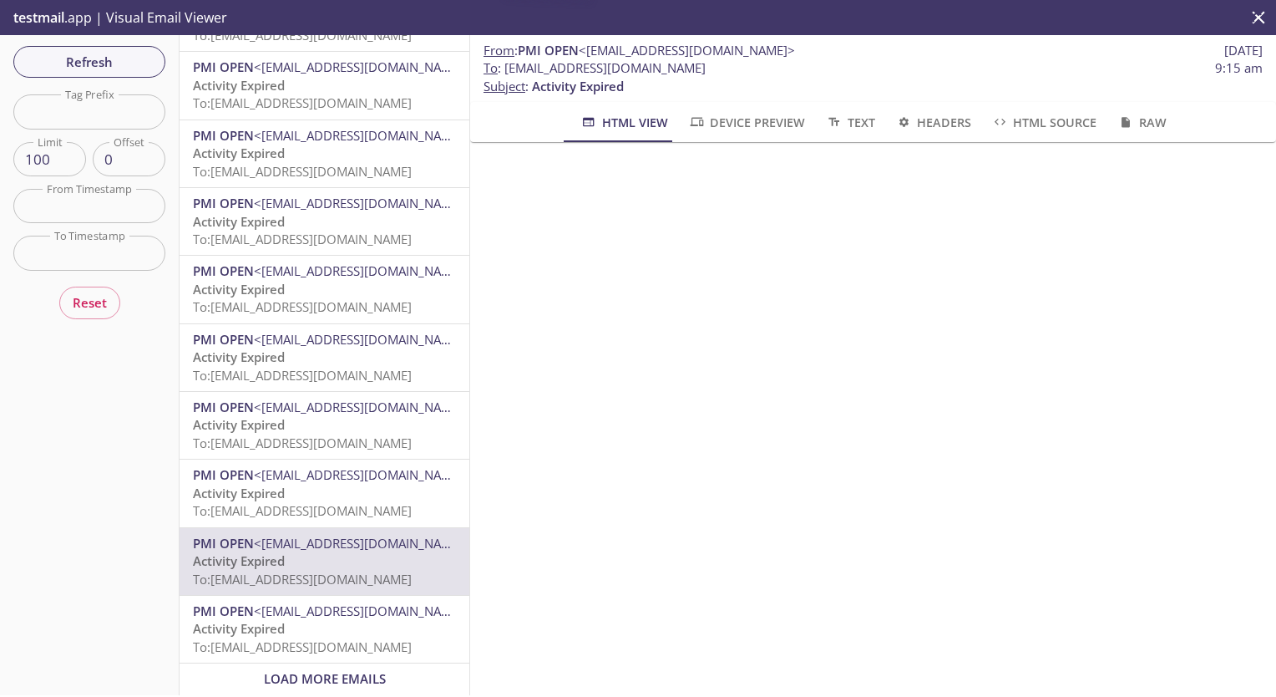
click at [364, 620] on p "Activity Expired To: [EMAIL_ADDRESS][DOMAIN_NAME]" at bounding box center [324, 638] width 263 height 36
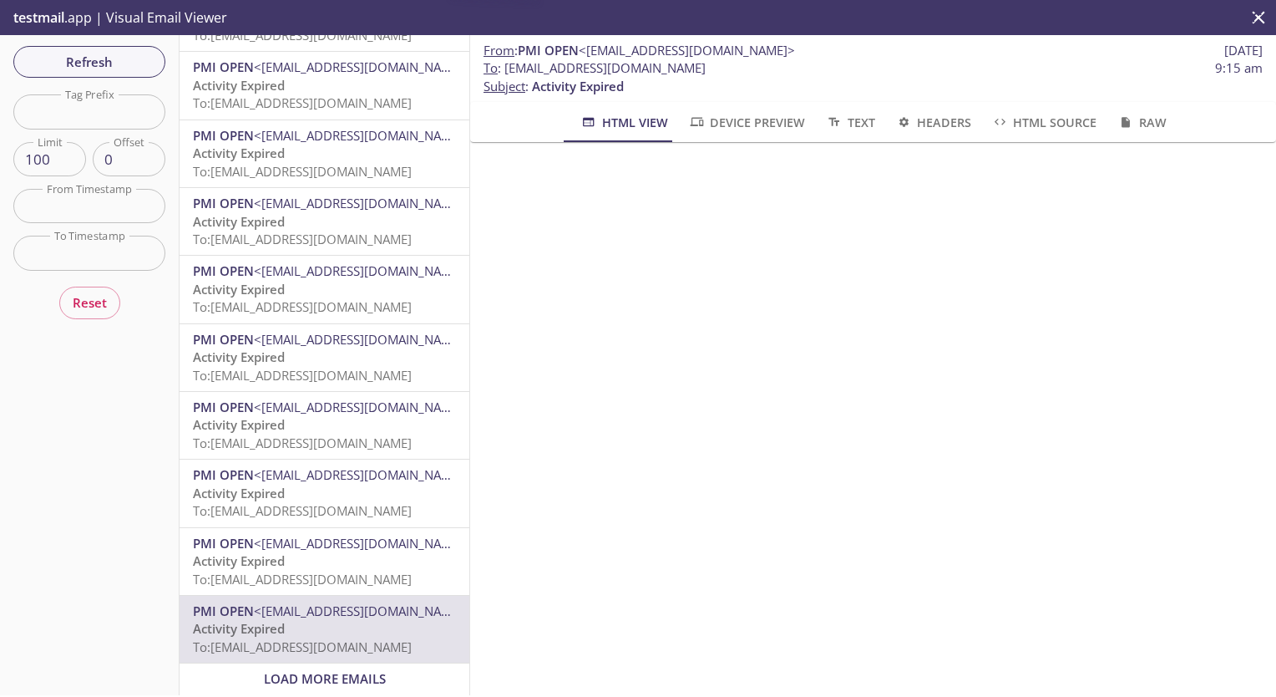
click at [361, 670] on span "Load More Emails" at bounding box center [325, 678] width 122 height 17
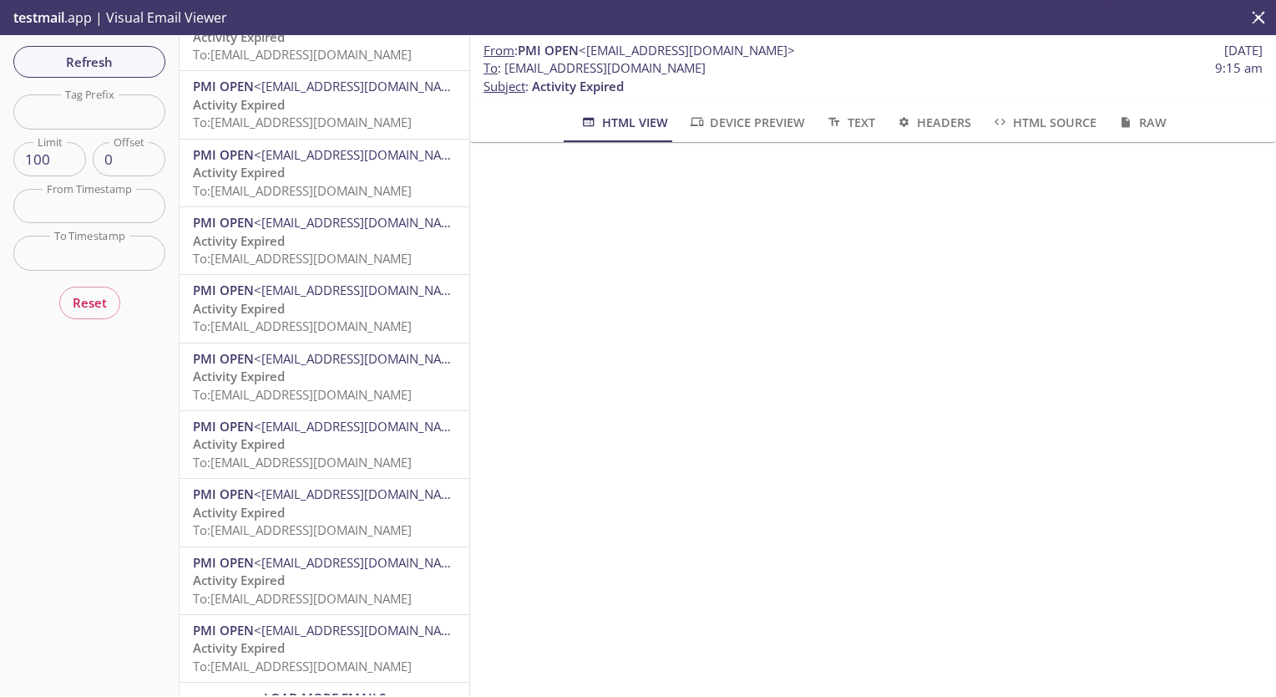
scroll to position [6177, 0]
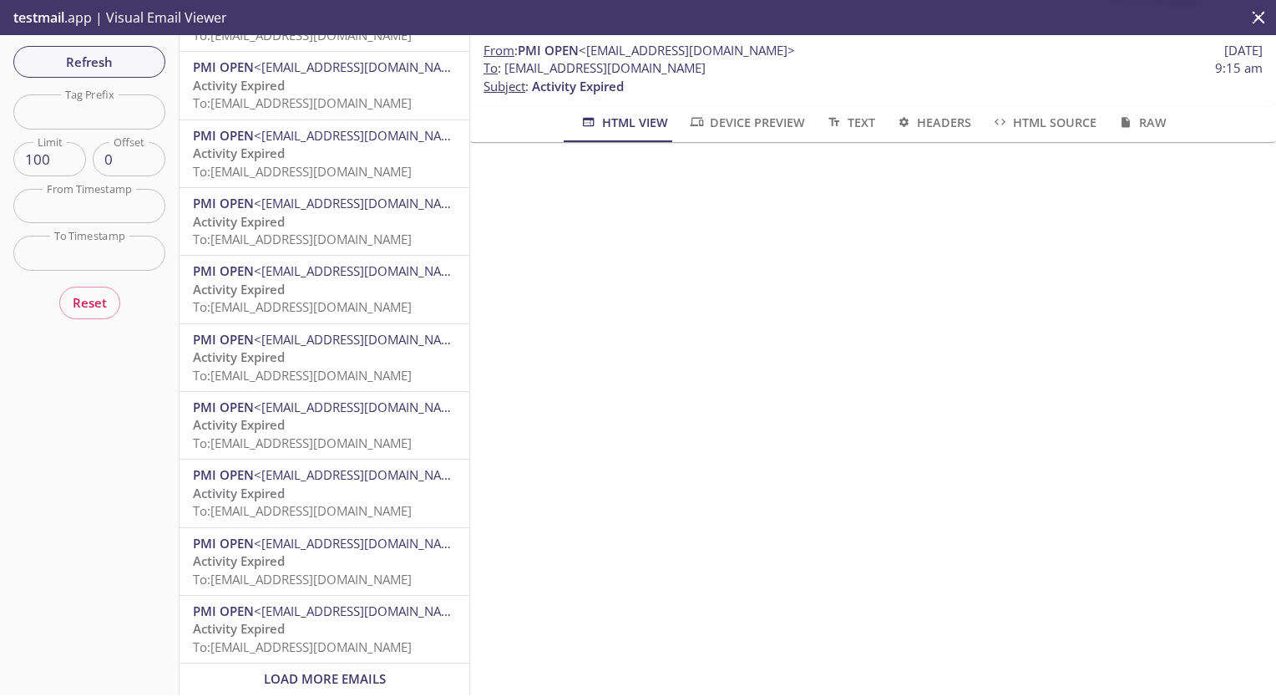
click at [329, 620] on p "Activity Expired To: [EMAIL_ADDRESS][DOMAIN_NAME]" at bounding box center [324, 638] width 263 height 36
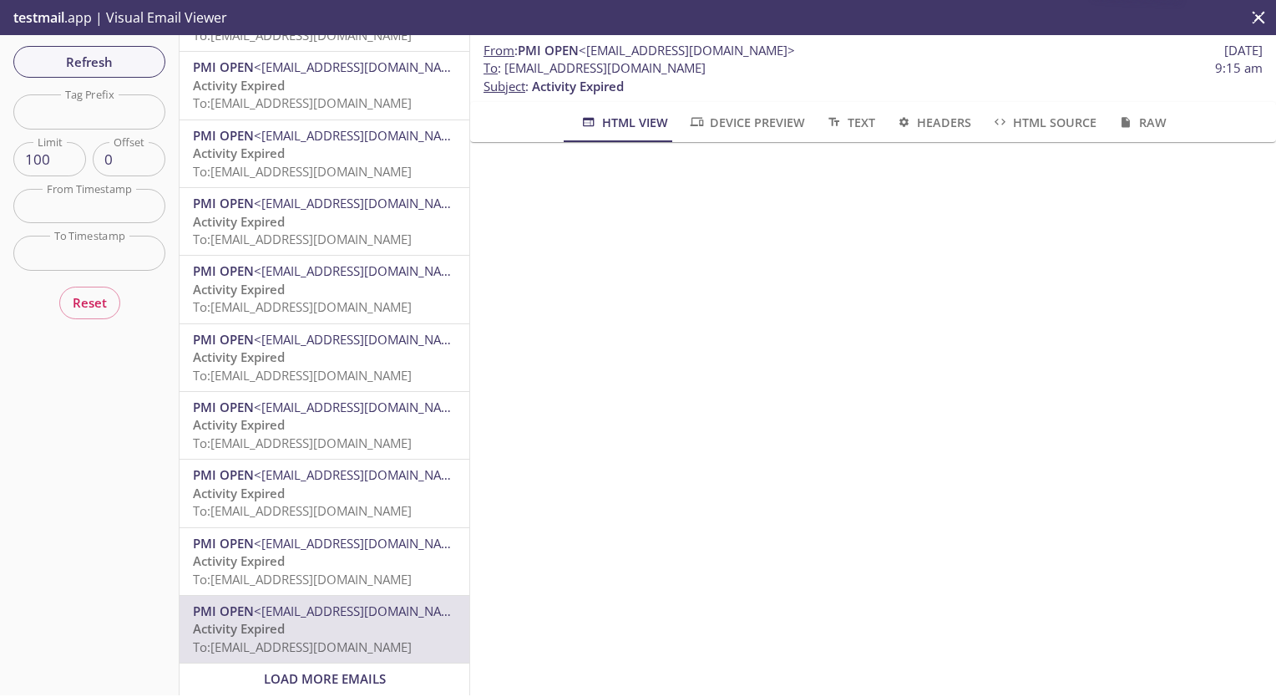
click at [337, 671] on span "Load More Emails" at bounding box center [325, 678] width 122 height 17
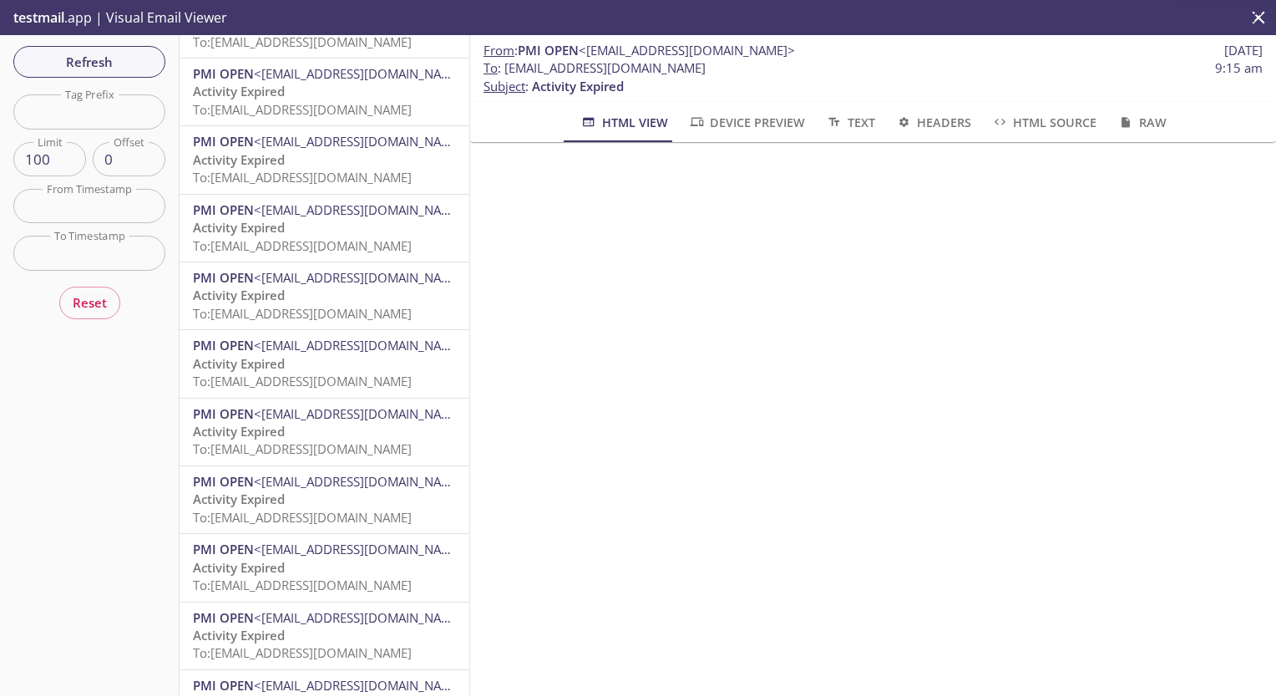
scroll to position [6177, 0]
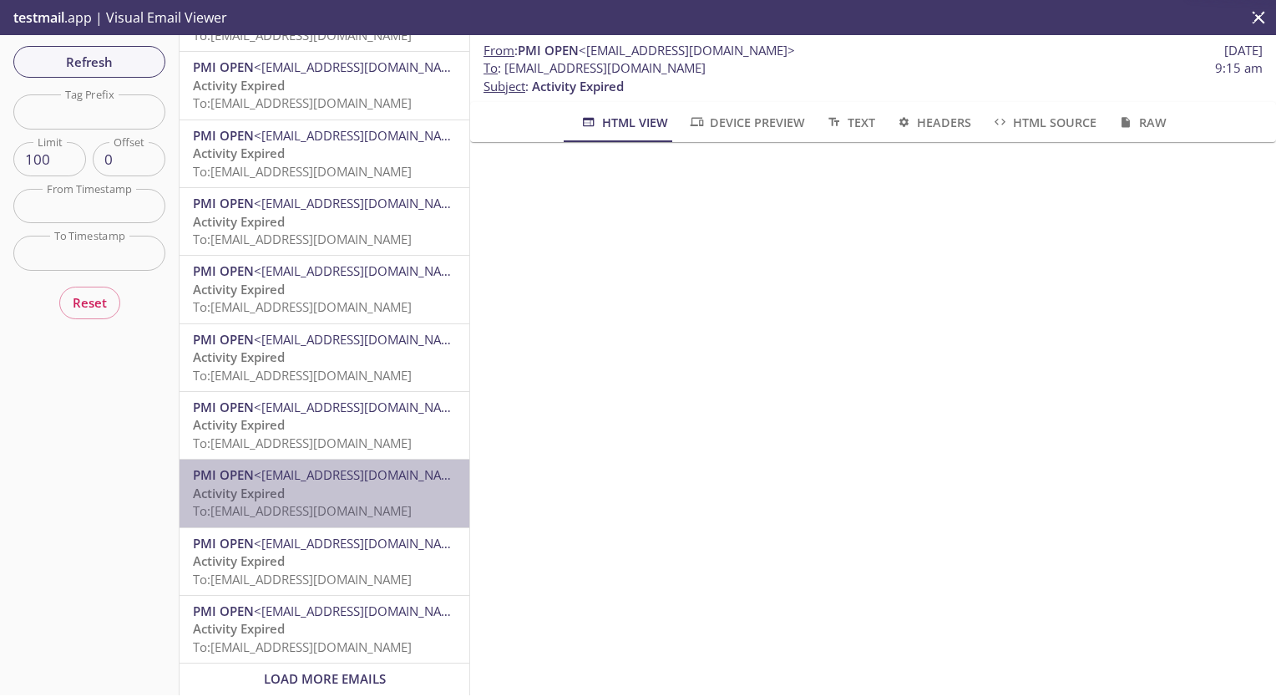
click at [344, 472] on span "PMI OPEN <[EMAIL_ADDRESS][DOMAIN_NAME]>" at bounding box center [324, 475] width 263 height 18
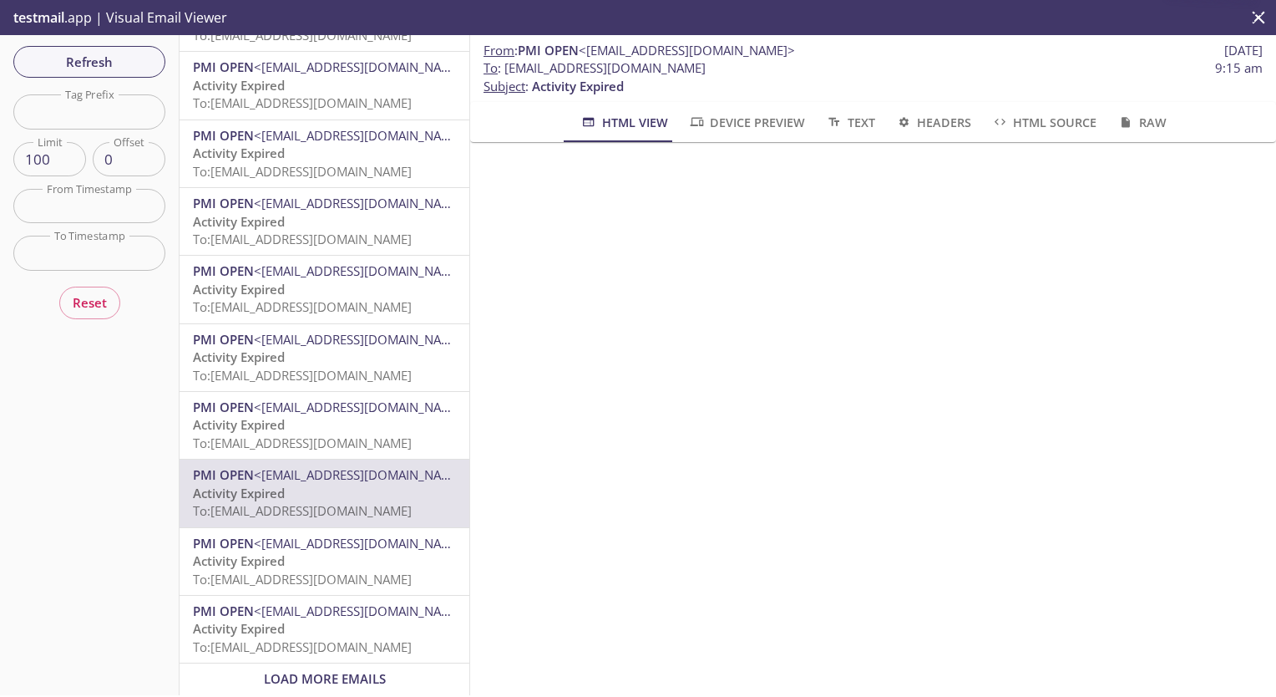
click at [346, 670] on span "Load More Emails" at bounding box center [325, 678] width 122 height 17
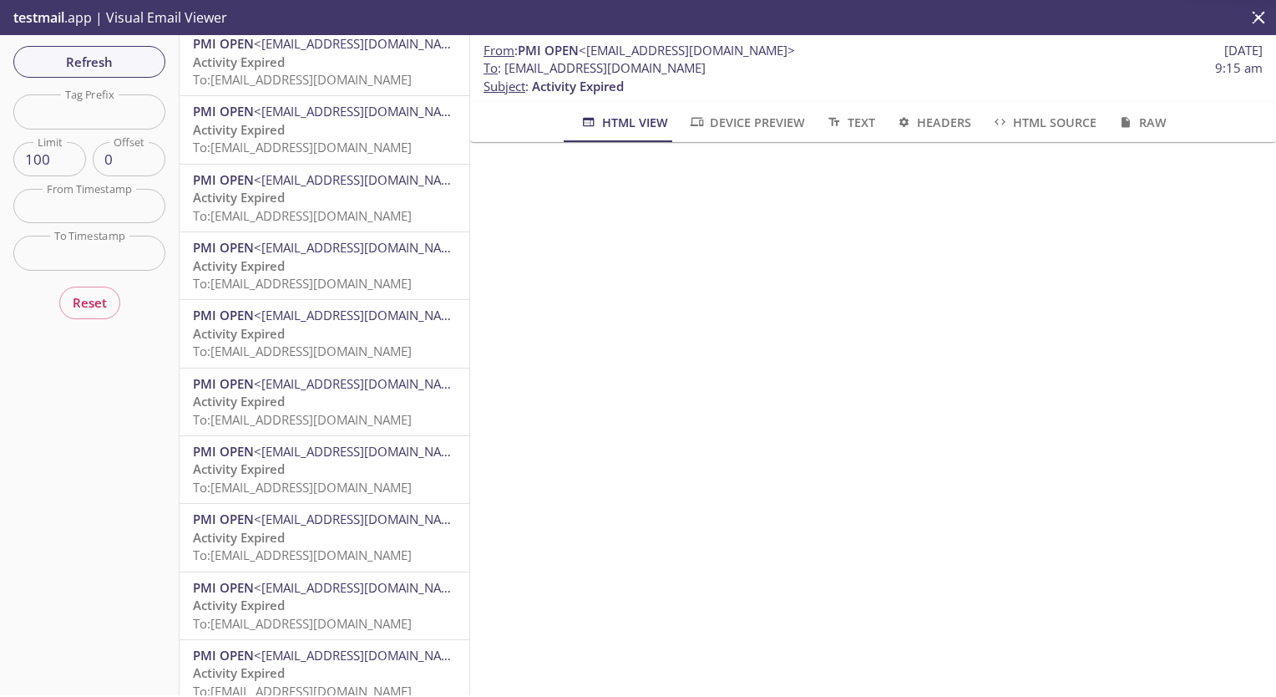
scroll to position [6177, 0]
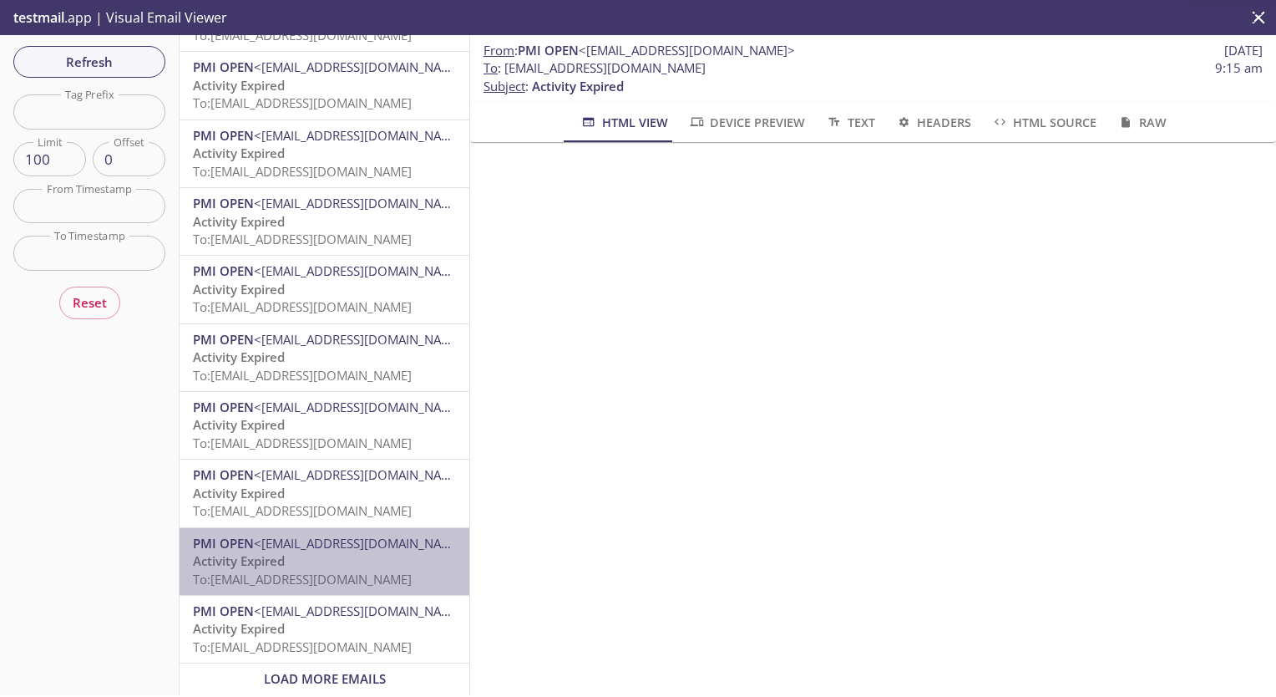
click at [326, 570] on span "To: [EMAIL_ADDRESS][DOMAIN_NAME]" at bounding box center [302, 578] width 219 height 17
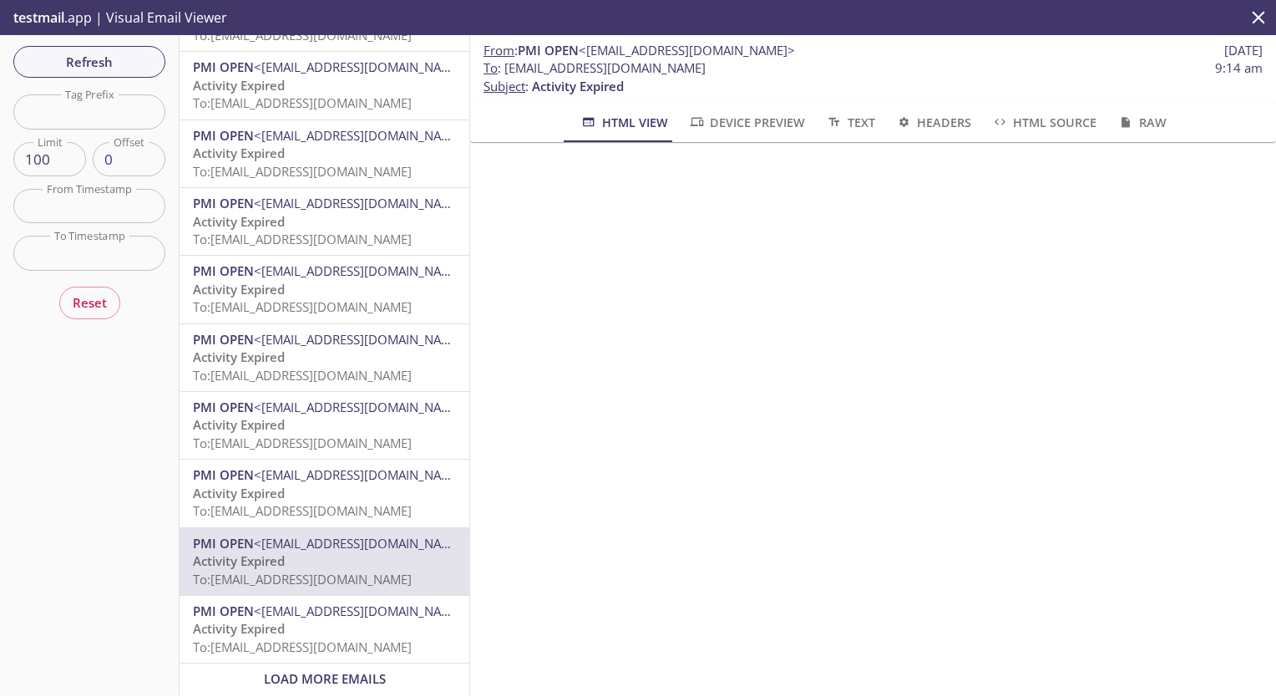
click at [337, 620] on p "Activity Expired To: [EMAIL_ADDRESS][DOMAIN_NAME]" at bounding box center [324, 638] width 263 height 36
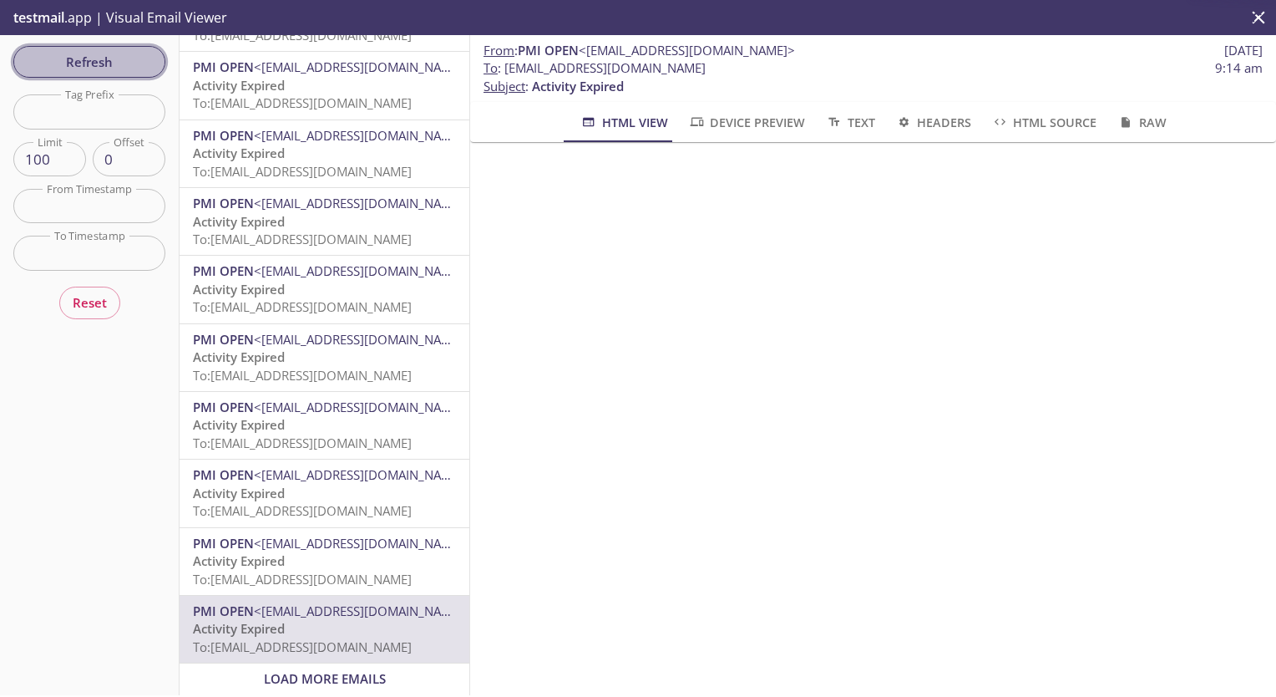
click at [110, 63] on span "Refresh" at bounding box center [89, 62] width 125 height 22
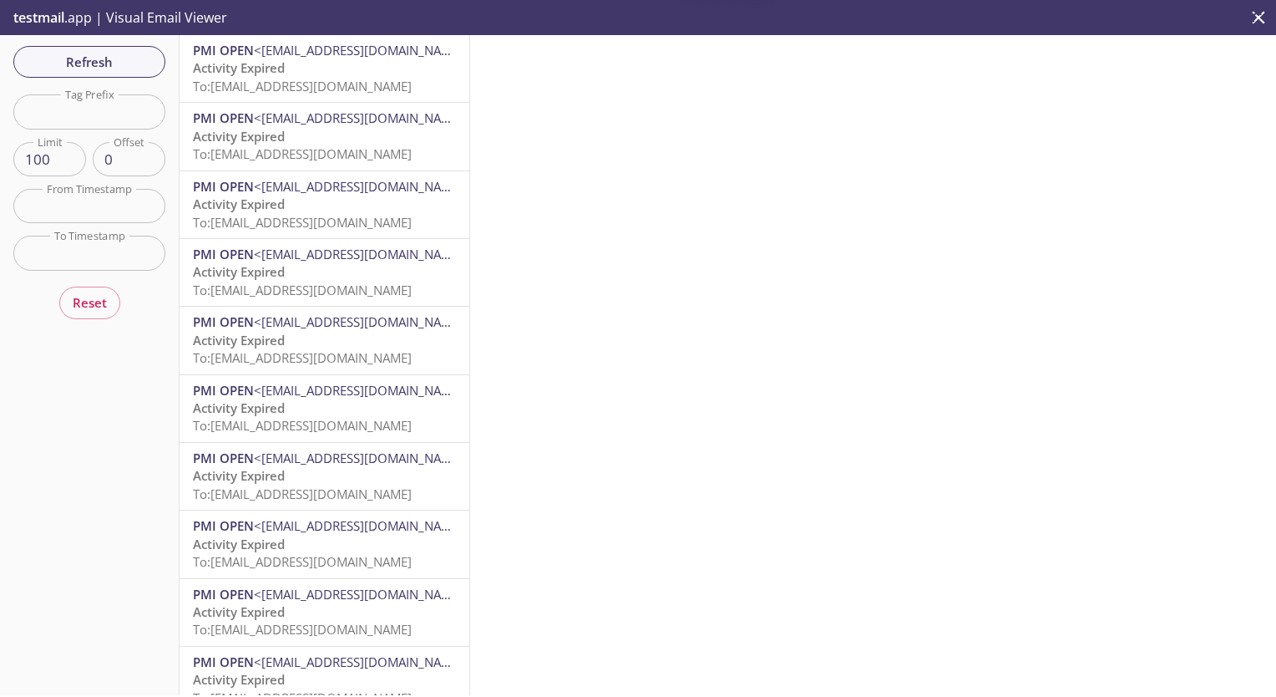
click at [341, 69] on p "Activity Expired To: [EMAIL_ADDRESS][DOMAIN_NAME]" at bounding box center [324, 77] width 263 height 36
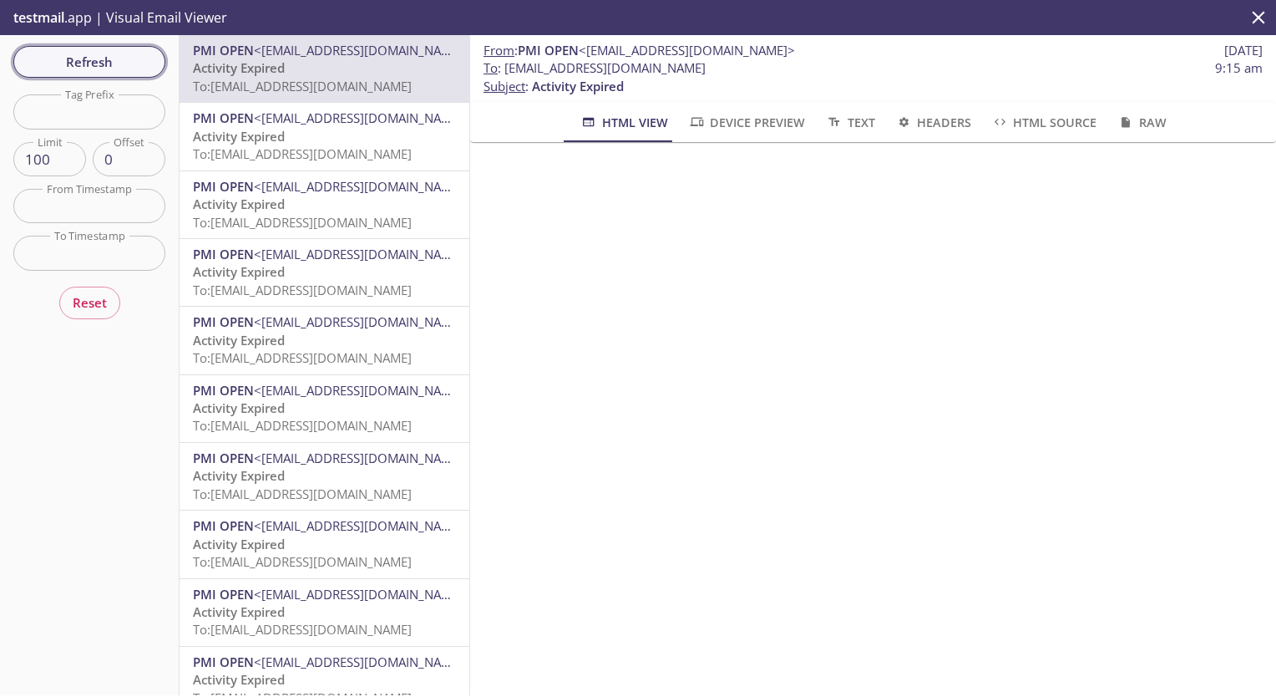
click at [75, 64] on span "Refresh" at bounding box center [89, 62] width 125 height 22
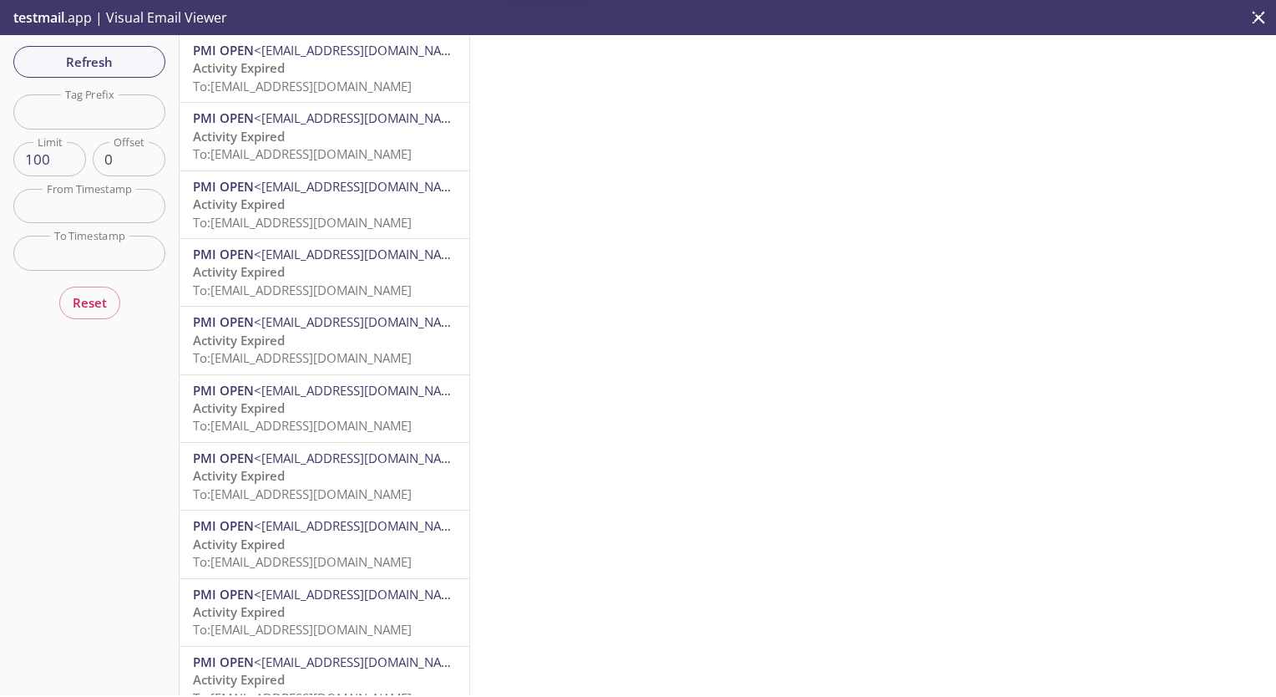
click at [360, 68] on p "Activity Expired To: [EMAIL_ADDRESS][DOMAIN_NAME]" at bounding box center [324, 77] width 263 height 36
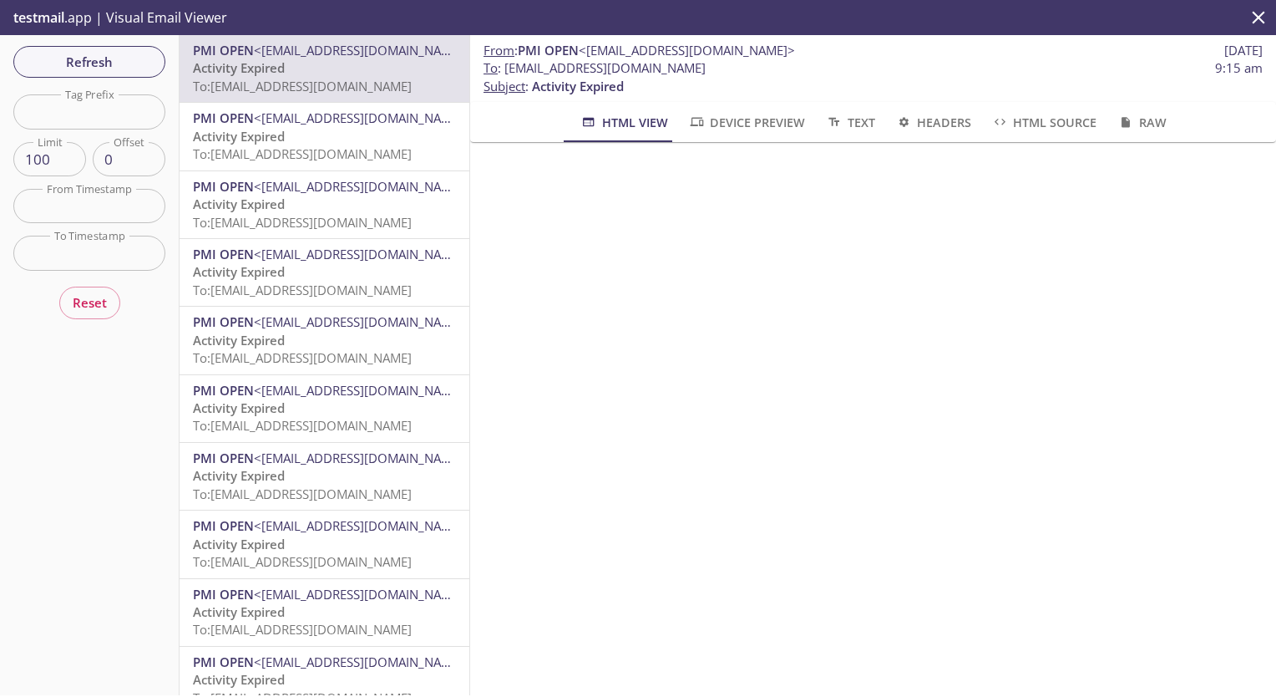
scroll to position [0, 13]
drag, startPoint x: 1220, startPoint y: 48, endPoint x: 1247, endPoint y: 55, distance: 27.8
click at [1247, 55] on span "[DATE]" at bounding box center [1243, 51] width 38 height 18
drag, startPoint x: 1244, startPoint y: 54, endPoint x: 1190, endPoint y: 62, distance: 54.8
click at [1215, 71] on span "9:15 am" at bounding box center [1239, 68] width 48 height 18
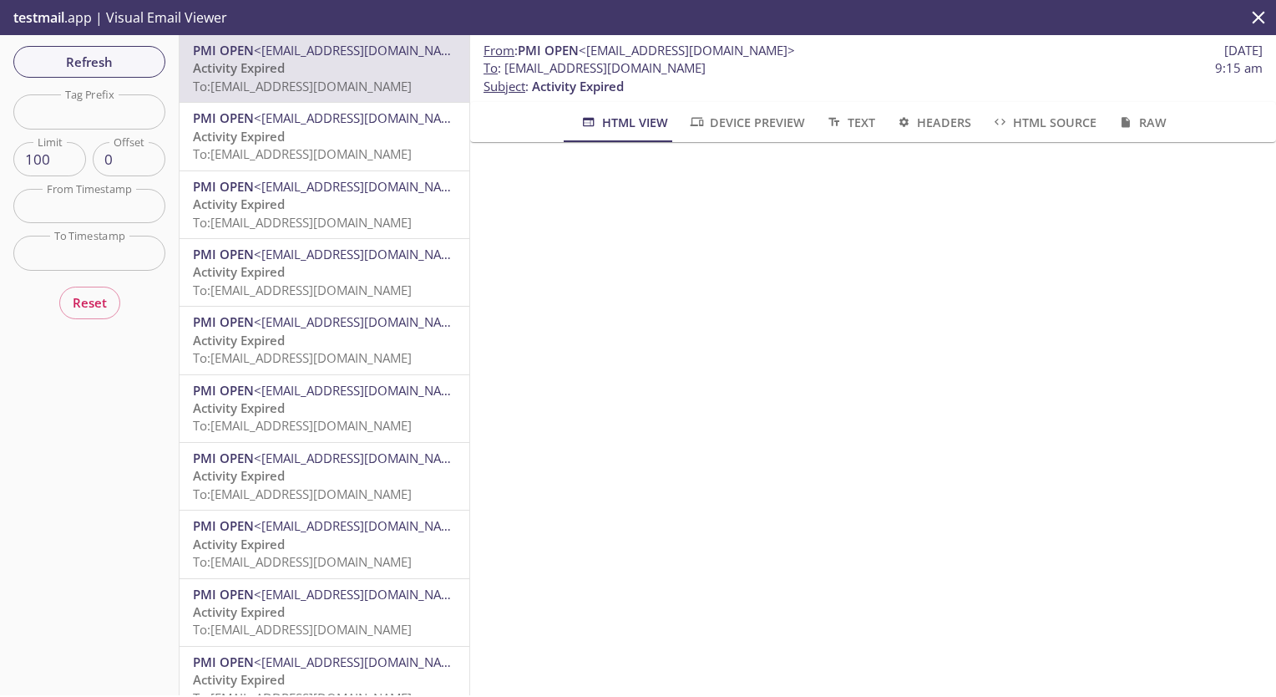
drag, startPoint x: 1180, startPoint y: 53, endPoint x: 1249, endPoint y: 55, distance: 69.4
click at [1249, 55] on span "[DATE]" at bounding box center [1243, 51] width 38 height 18
copy span "[DATE]"
drag, startPoint x: 1203, startPoint y: 68, endPoint x: 1249, endPoint y: 71, distance: 46.8
click at [1249, 71] on span "9:15 am" at bounding box center [1239, 68] width 48 height 18
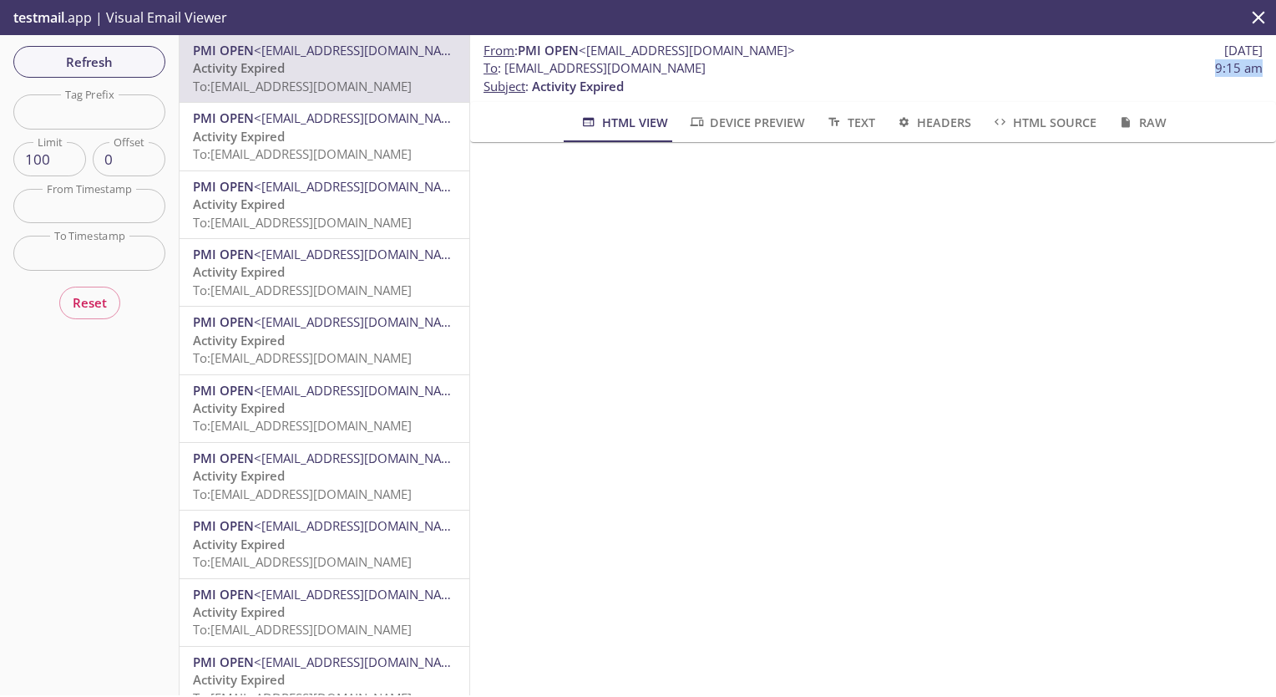
copy span "9:15 am"
click at [114, 55] on span "Refresh" at bounding box center [89, 62] width 125 height 22
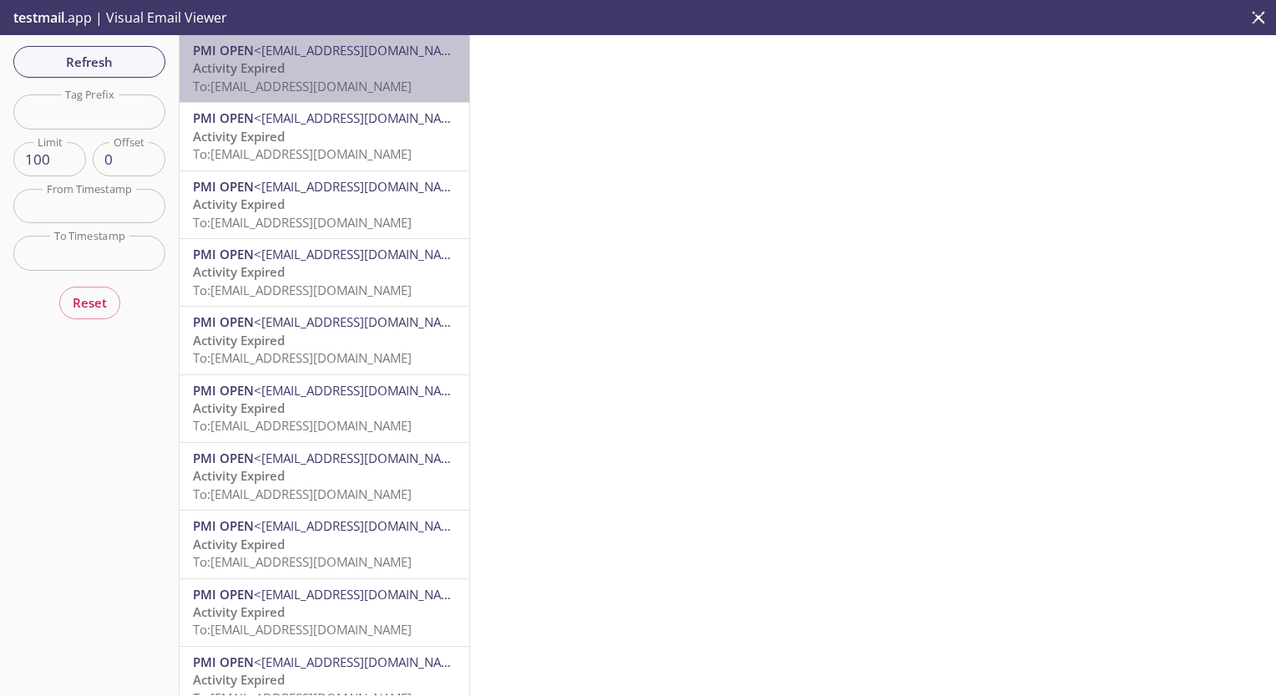
click at [343, 78] on span "To: [EMAIL_ADDRESS][DOMAIN_NAME]" at bounding box center [302, 86] width 219 height 17
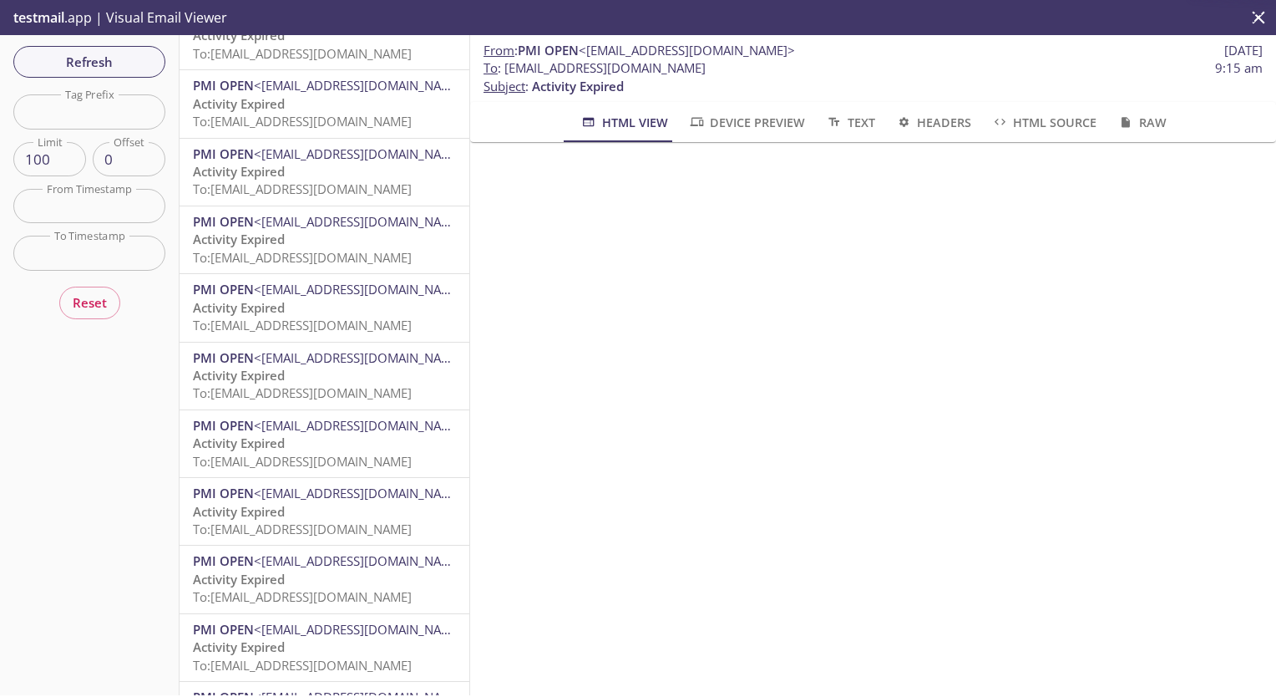
scroll to position [6177, 0]
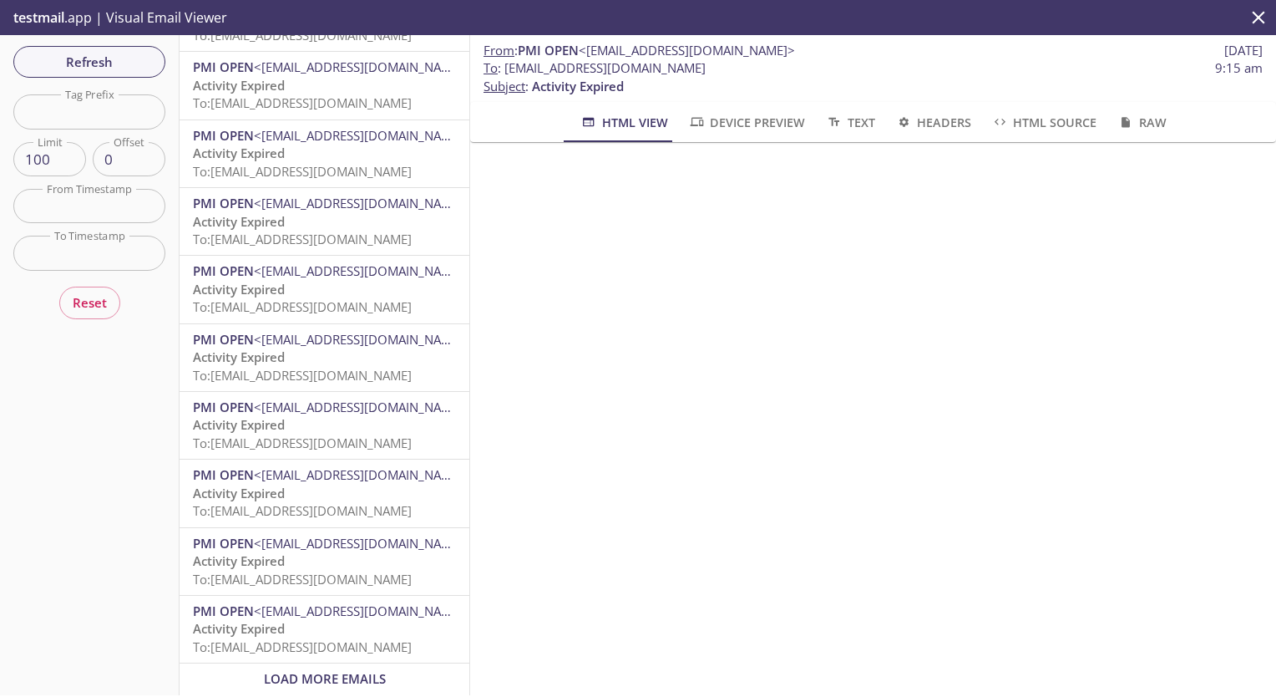
click at [317, 670] on span "Load More Emails" at bounding box center [325, 678] width 122 height 17
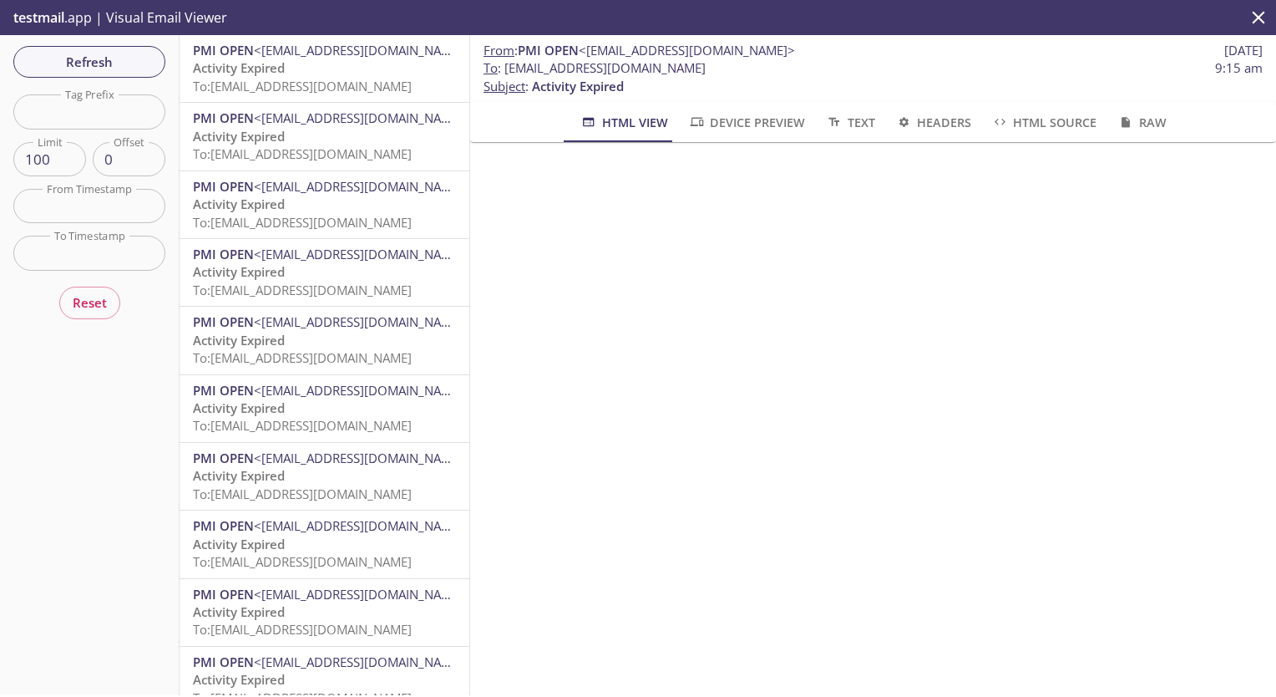
click at [68, 17] on p "testmail .app | Visual Email Viewer" at bounding box center [118, 17] width 237 height 35
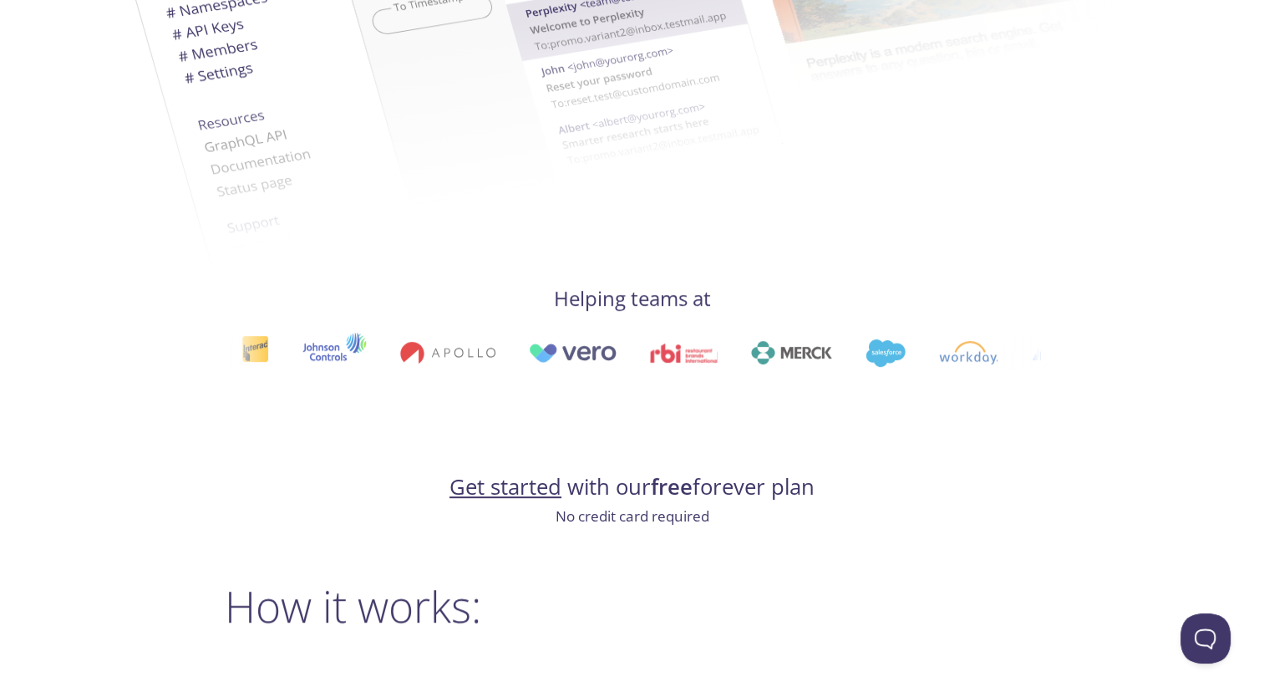
scroll to position [1927, 0]
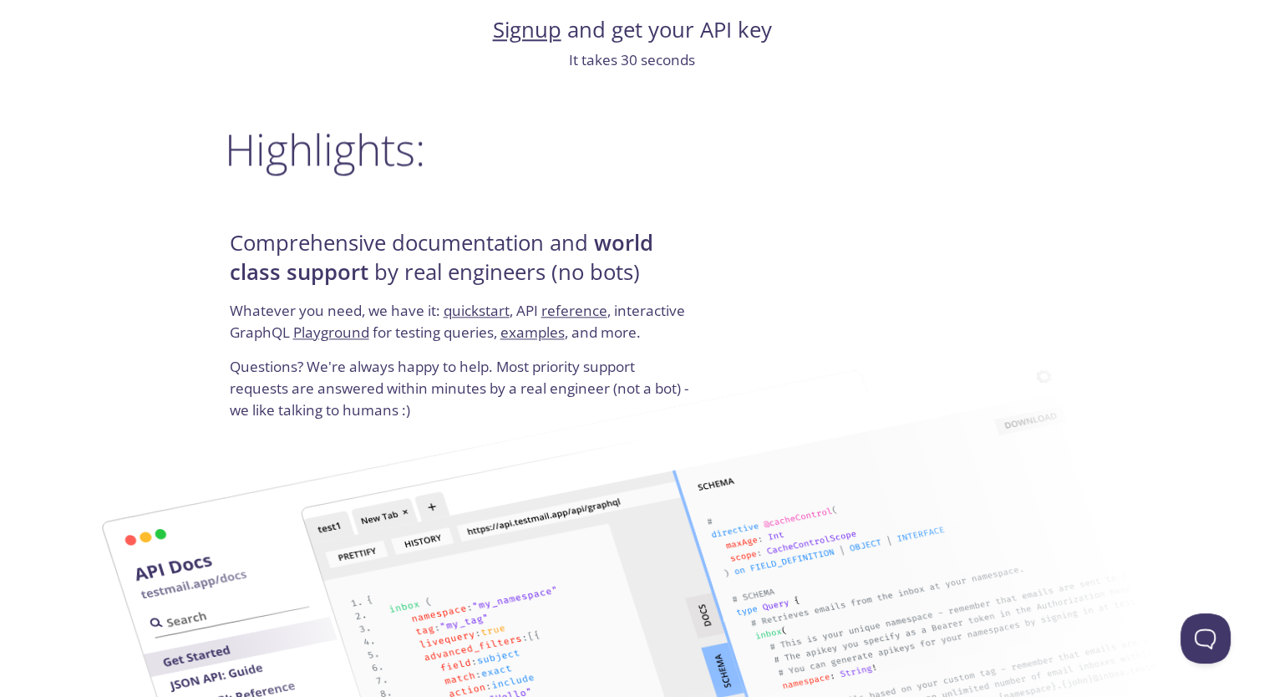
click at [329, 339] on link "Playground" at bounding box center [331, 331] width 76 height 19
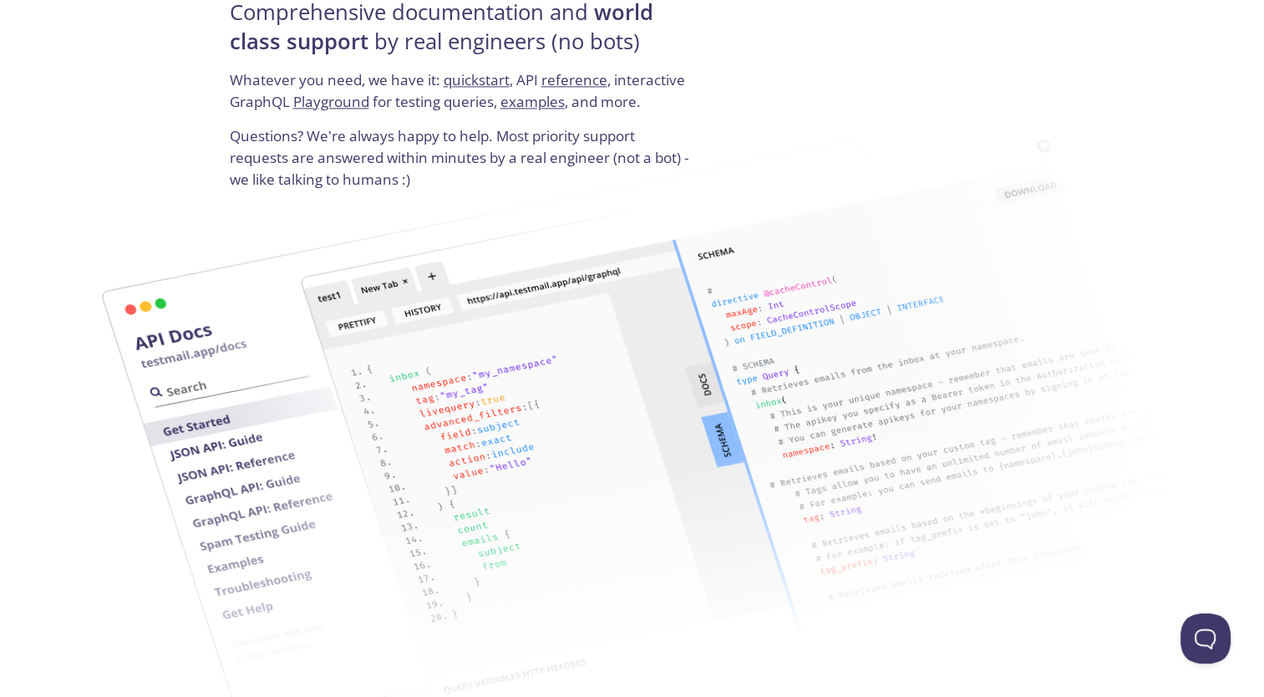
scroll to position [2255, 0]
